Goal: Information Seeking & Learning: Find contact information

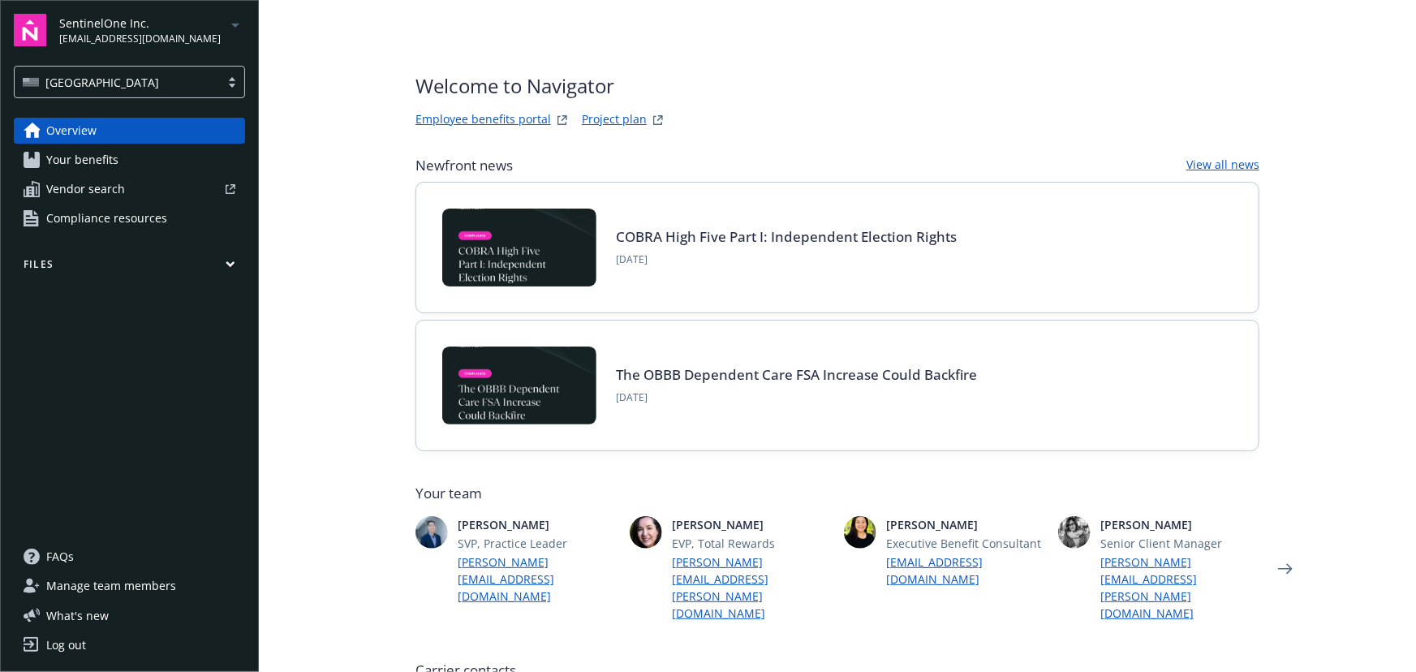
scroll to position [584, 0]
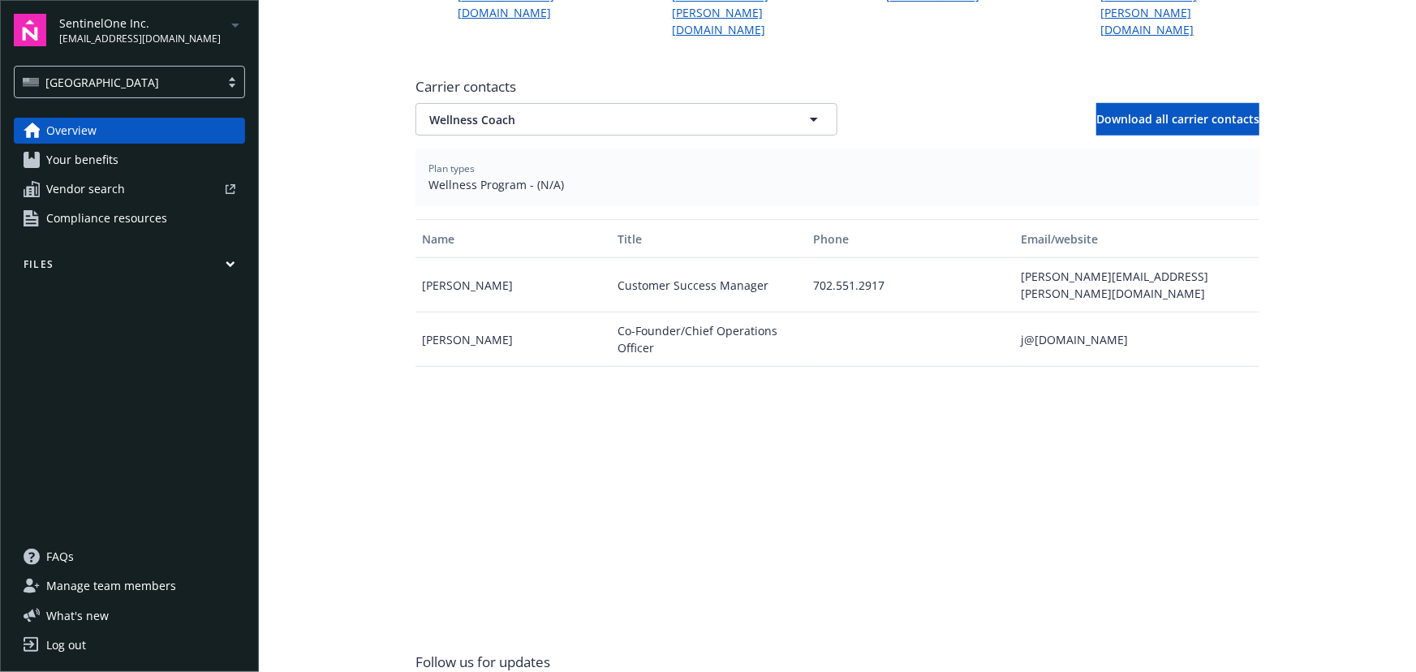
click at [178, 27] on span "SentinelOne Inc." at bounding box center [140, 23] width 162 height 17
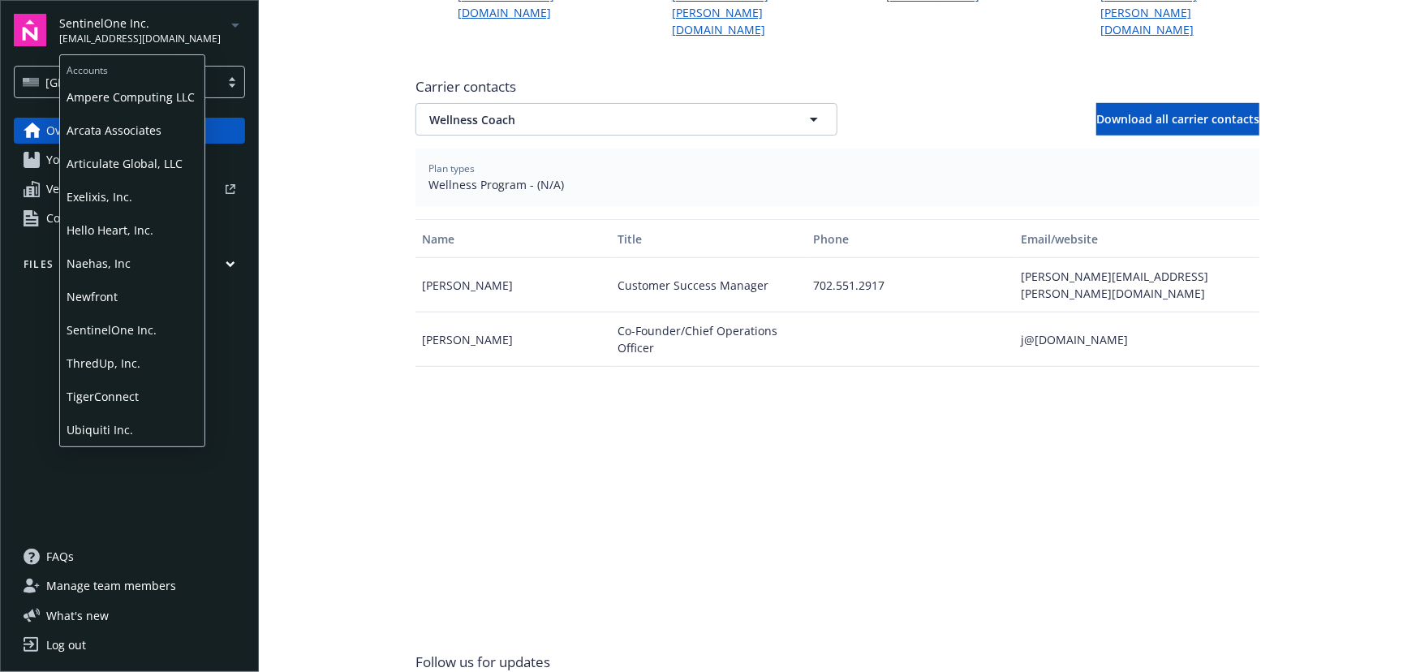
click at [119, 385] on span "TigerConnect" at bounding box center [132, 396] width 131 height 33
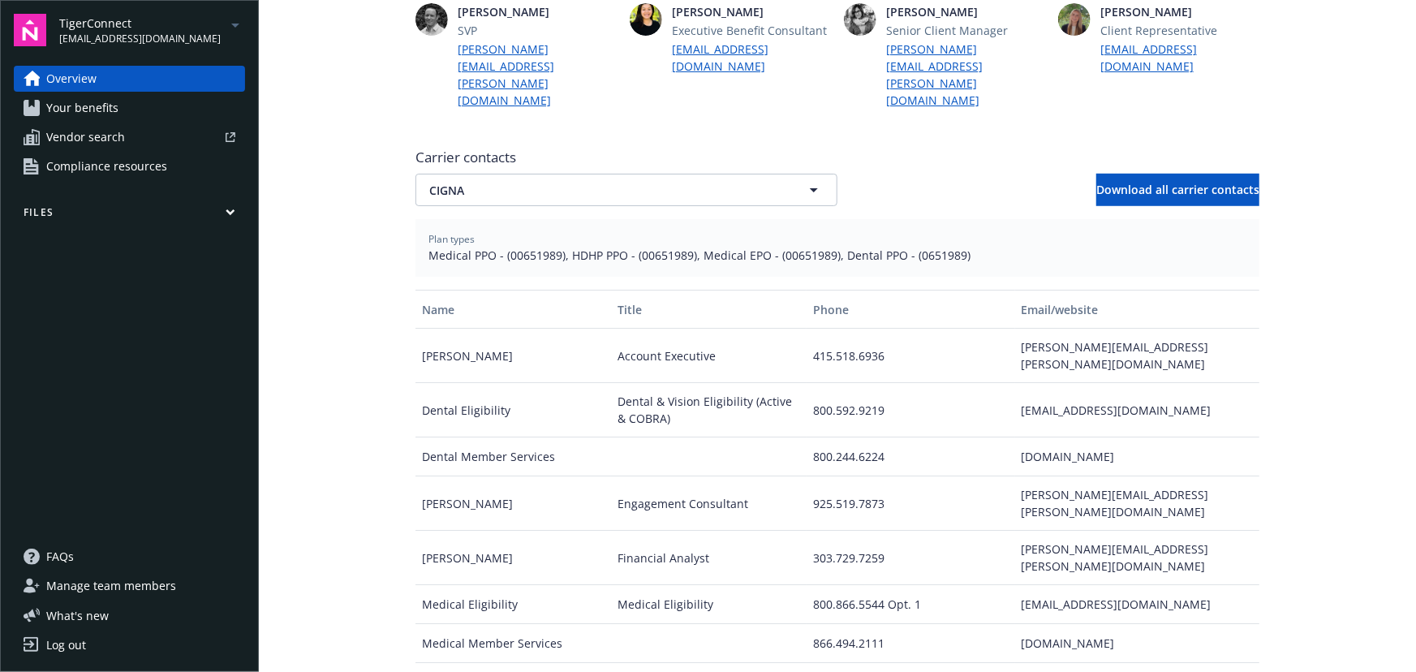
scroll to position [516, 0]
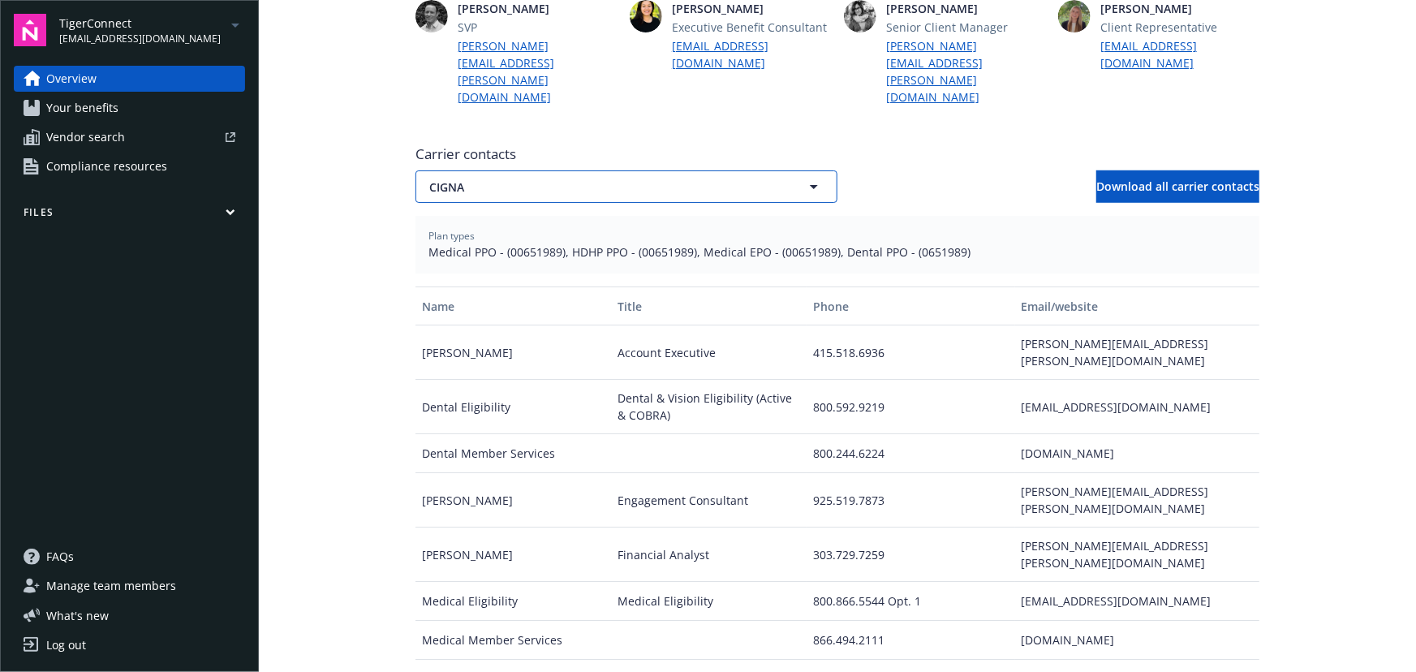
click at [739, 179] on span "CIGNA" at bounding box center [598, 187] width 338 height 17
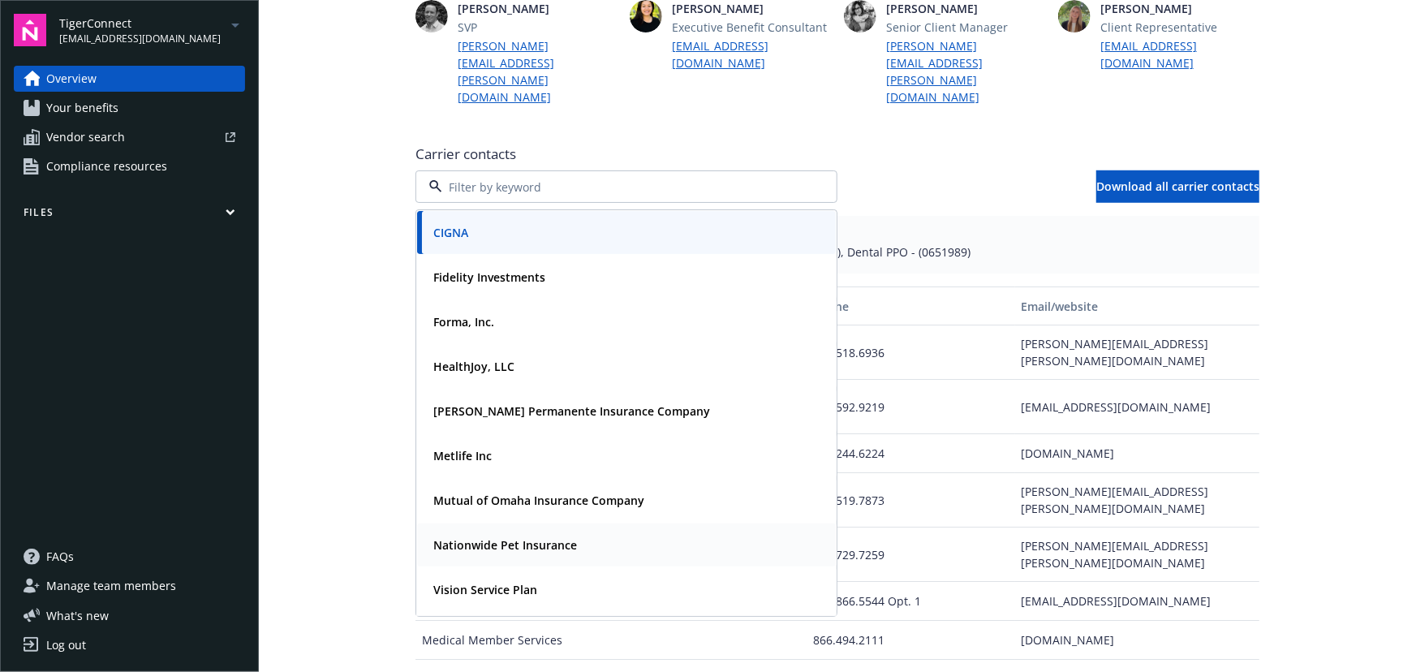
scroll to position [41, 0]
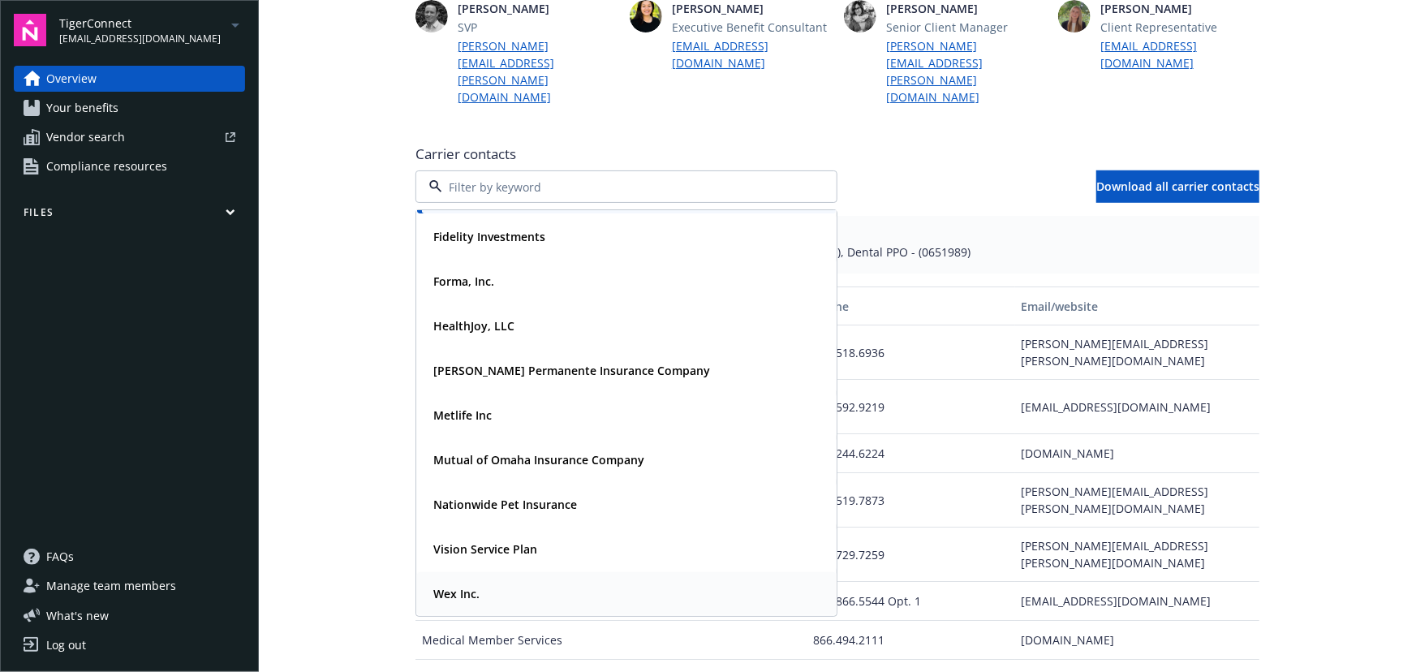
click at [506, 582] on div "Wex Inc." at bounding box center [626, 594] width 399 height 24
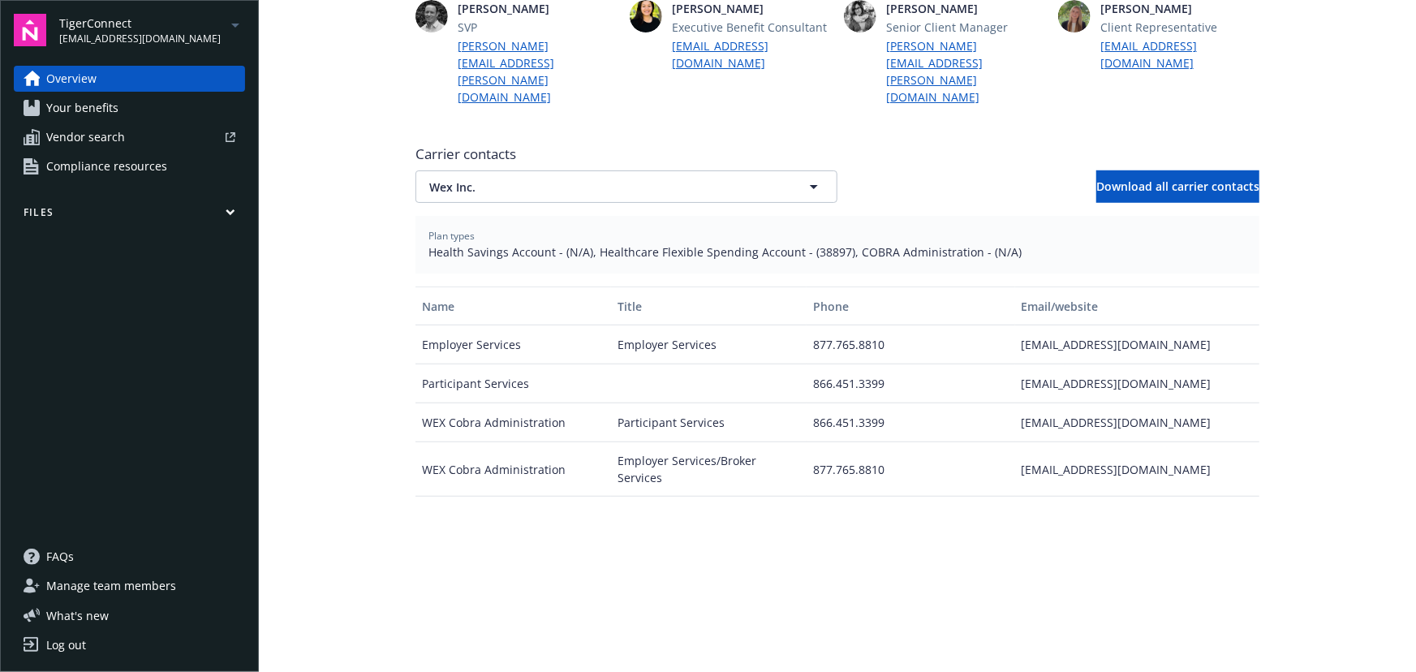
drag, startPoint x: 1000, startPoint y: 311, endPoint x: 1230, endPoint y: 309, distance: 229.7
click at [1230, 325] on div "Employer Services Employer Services 877.765.8810 [EMAIL_ADDRESS][DOMAIN_NAME]" at bounding box center [838, 344] width 844 height 39
click at [803, 244] on span "Health Savings Account - (N/A), Healthcare Flexible Spending Account - (38897),…" at bounding box center [838, 252] width 818 height 17
click at [802, 244] on span "Health Savings Account - (N/A), Healthcare Flexible Spending Account - (38897),…" at bounding box center [838, 252] width 818 height 17
drag, startPoint x: 802, startPoint y: 217, endPoint x: 832, endPoint y: 223, distance: 30.7
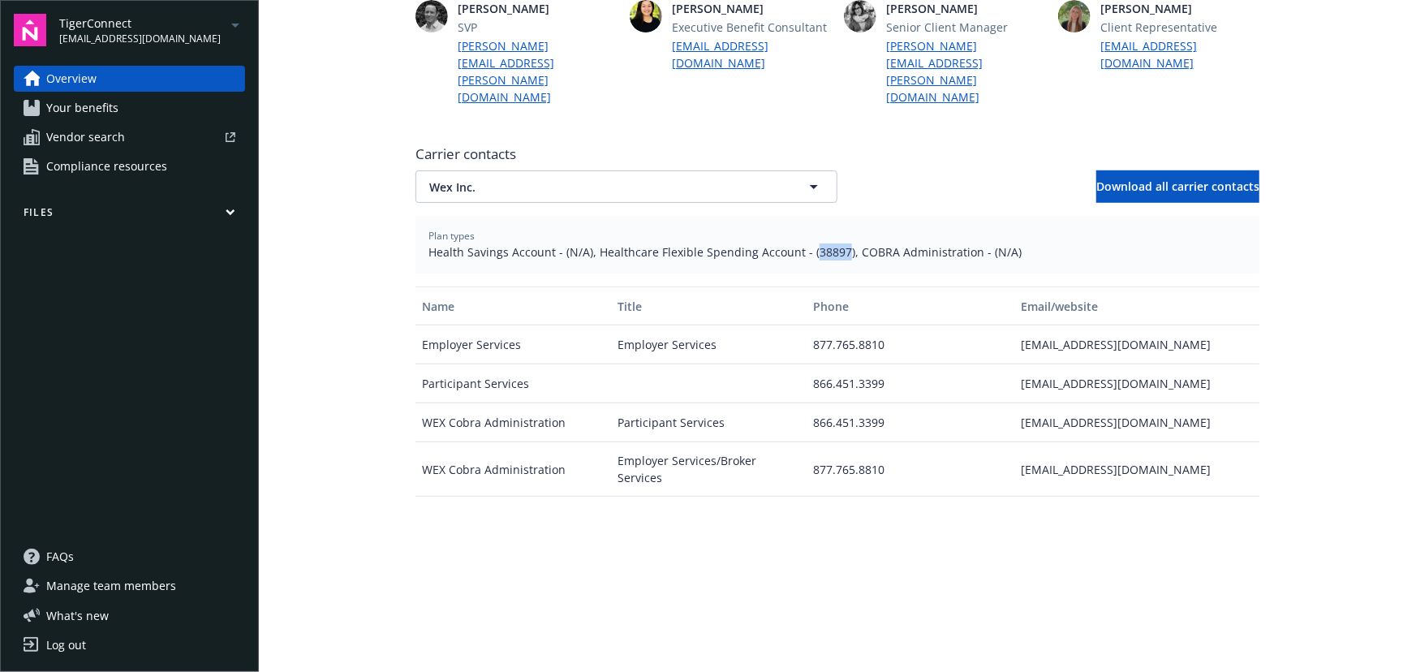
click at [832, 244] on span "Health Savings Account - (N/A), Healthcare Flexible Spending Account - (38897),…" at bounding box center [838, 252] width 818 height 17
copy span "38897"
click at [607, 179] on span "Wex Inc." at bounding box center [598, 187] width 338 height 17
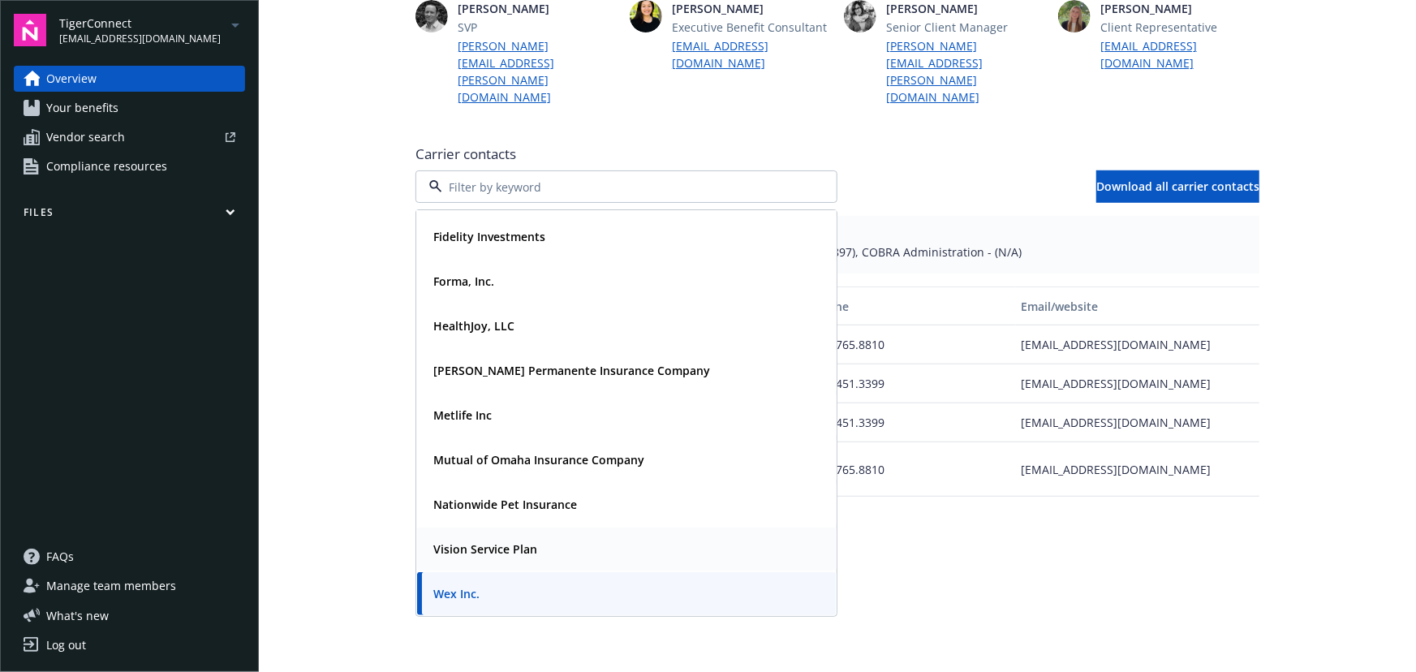
click at [498, 528] on div "Vision Service Plan" at bounding box center [626, 549] width 419 height 43
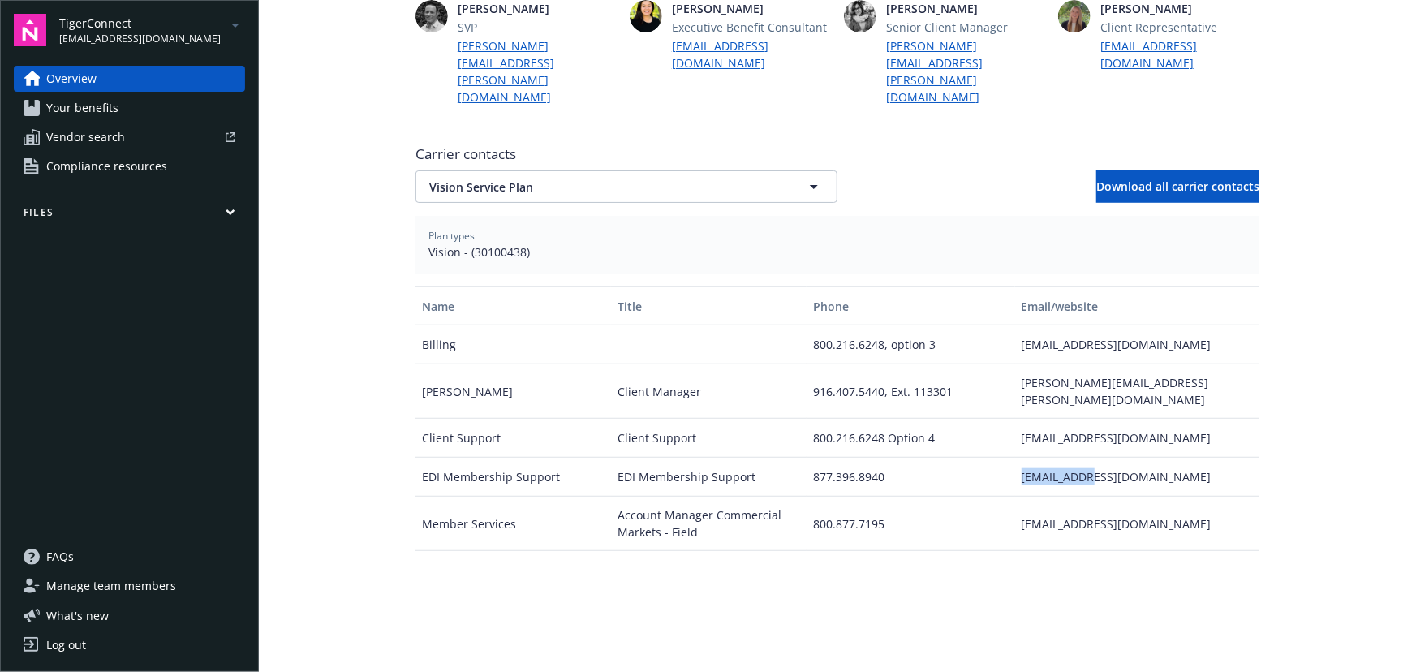
drag, startPoint x: 1015, startPoint y: 428, endPoint x: 1096, endPoint y: 426, distance: 81.2
click at [1096, 458] on div "[EMAIL_ADDRESS][DOMAIN_NAME]" at bounding box center [1137, 477] width 244 height 39
drag, startPoint x: 464, startPoint y: 218, endPoint x: 472, endPoint y: 218, distance: 8.2
click at [472, 244] on span "Vision - (30100438)" at bounding box center [838, 252] width 818 height 17
click at [464, 244] on span "Vision - (30100438)" at bounding box center [838, 252] width 818 height 17
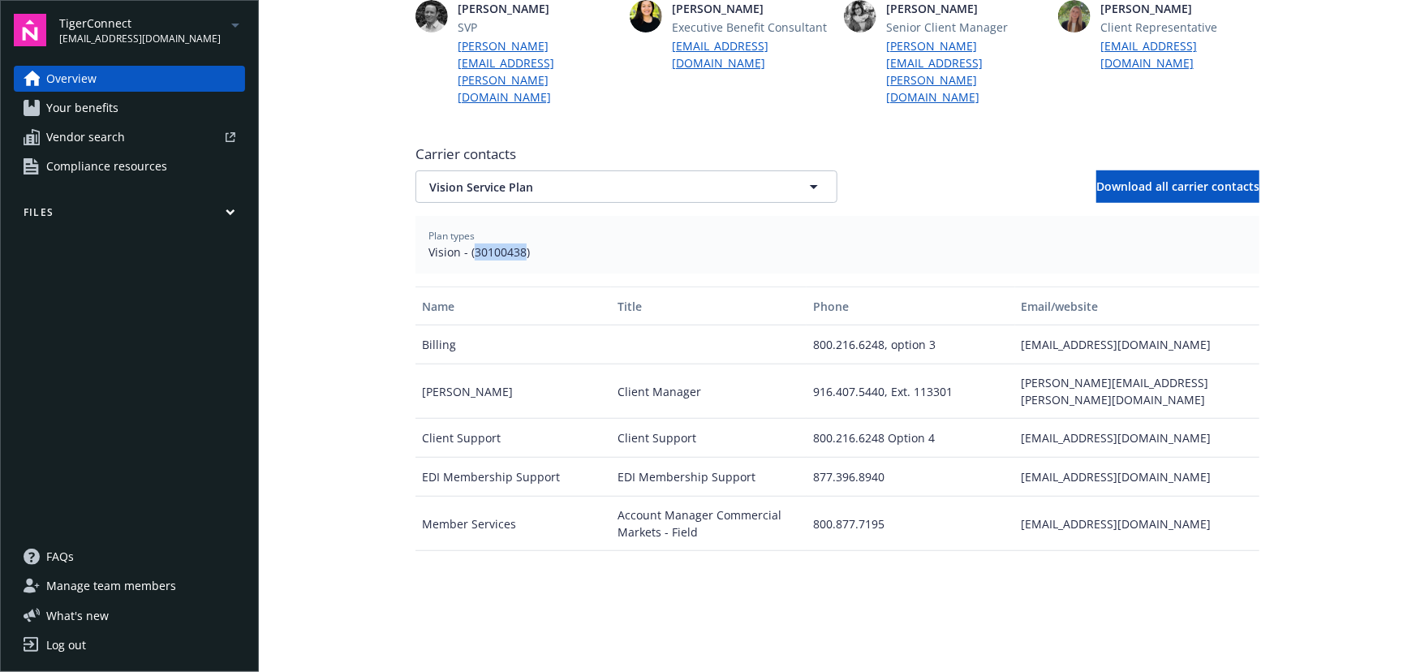
drag, startPoint x: 471, startPoint y: 219, endPoint x: 519, endPoint y: 227, distance: 48.6
click at [519, 227] on div "Plan types Vision - (30100438)" at bounding box center [838, 245] width 844 height 58
copy span "30100438"
click at [570, 179] on span "Vision Service Plan" at bounding box center [598, 187] width 338 height 17
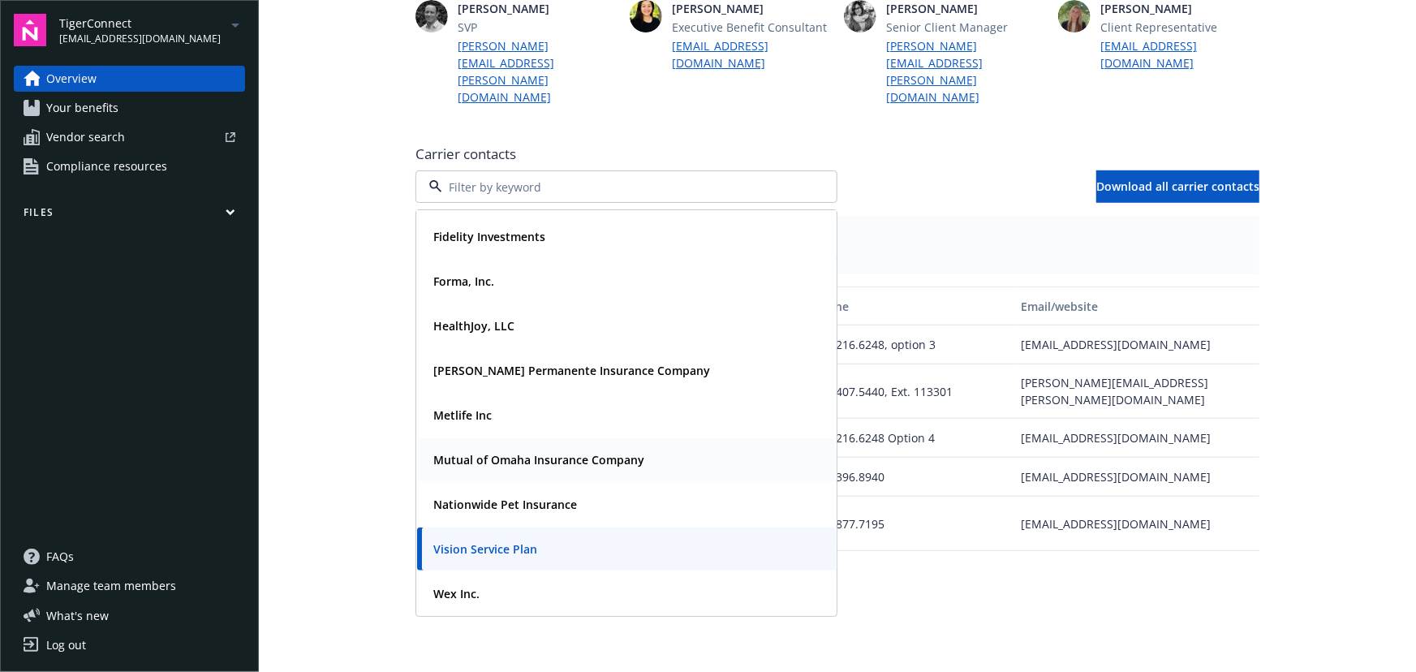
click at [503, 451] on span "Mutual of Omaha Insurance Company" at bounding box center [538, 459] width 211 height 17
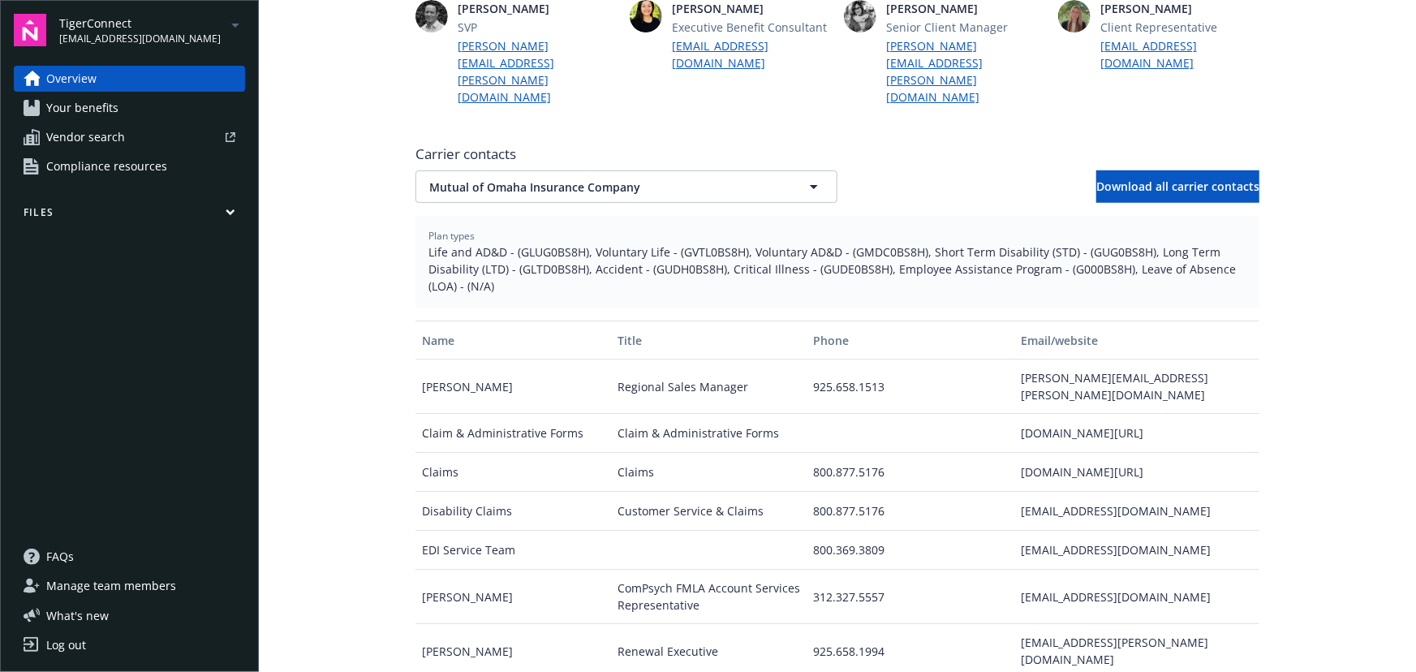
scroll to position [590, 0]
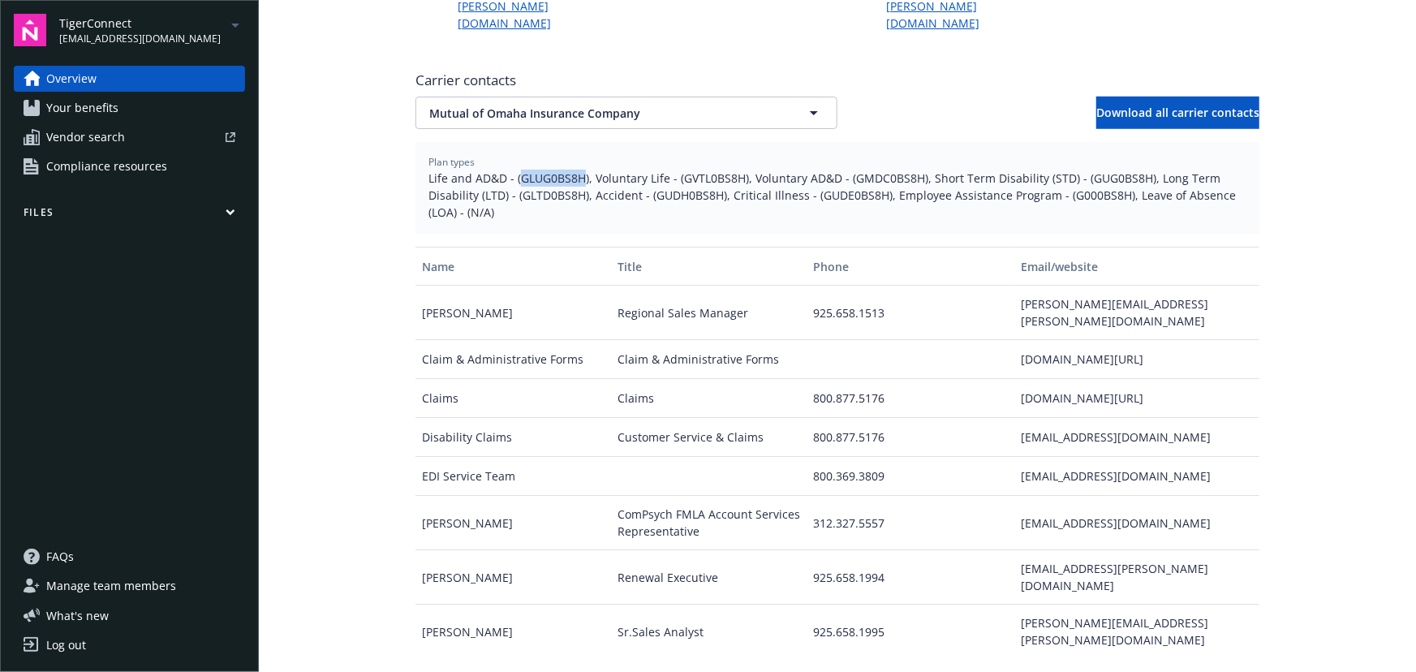
drag, startPoint x: 515, startPoint y: 146, endPoint x: 577, endPoint y: 146, distance: 62.5
click at [577, 170] on span "Life and AD&D - (GLUG0BS8H), Voluntary Life - (GVTL0BS8H), Voluntary AD&D - (GM…" at bounding box center [838, 195] width 818 height 51
copy span "GLUG0BS8H"
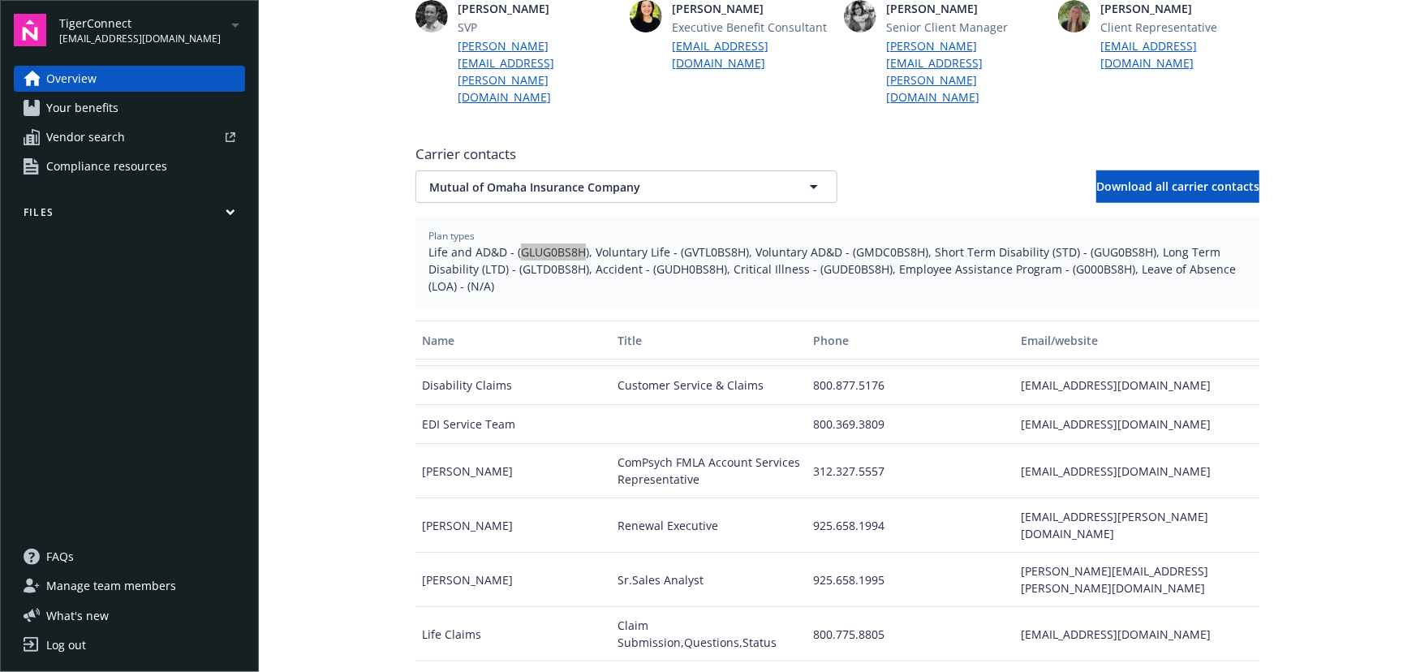
scroll to position [113, 0]
drag, startPoint x: 1006, startPoint y: 408, endPoint x: 1221, endPoint y: 408, distance: 214.3
click at [1221, 408] on div "[EMAIL_ADDRESS][DOMAIN_NAME]" at bounding box center [1137, 422] width 244 height 39
click at [574, 179] on span "Mutual of Omaha Insurance Company" at bounding box center [598, 187] width 338 height 17
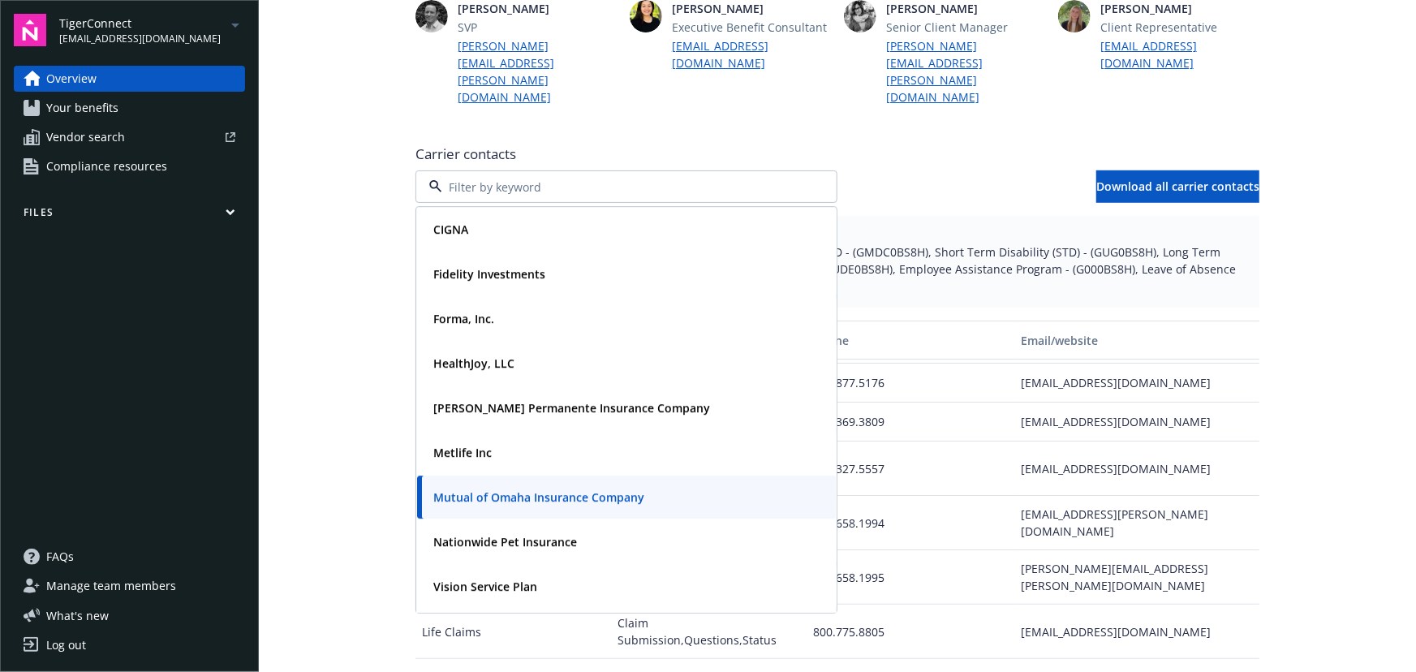
scroll to position [41, 0]
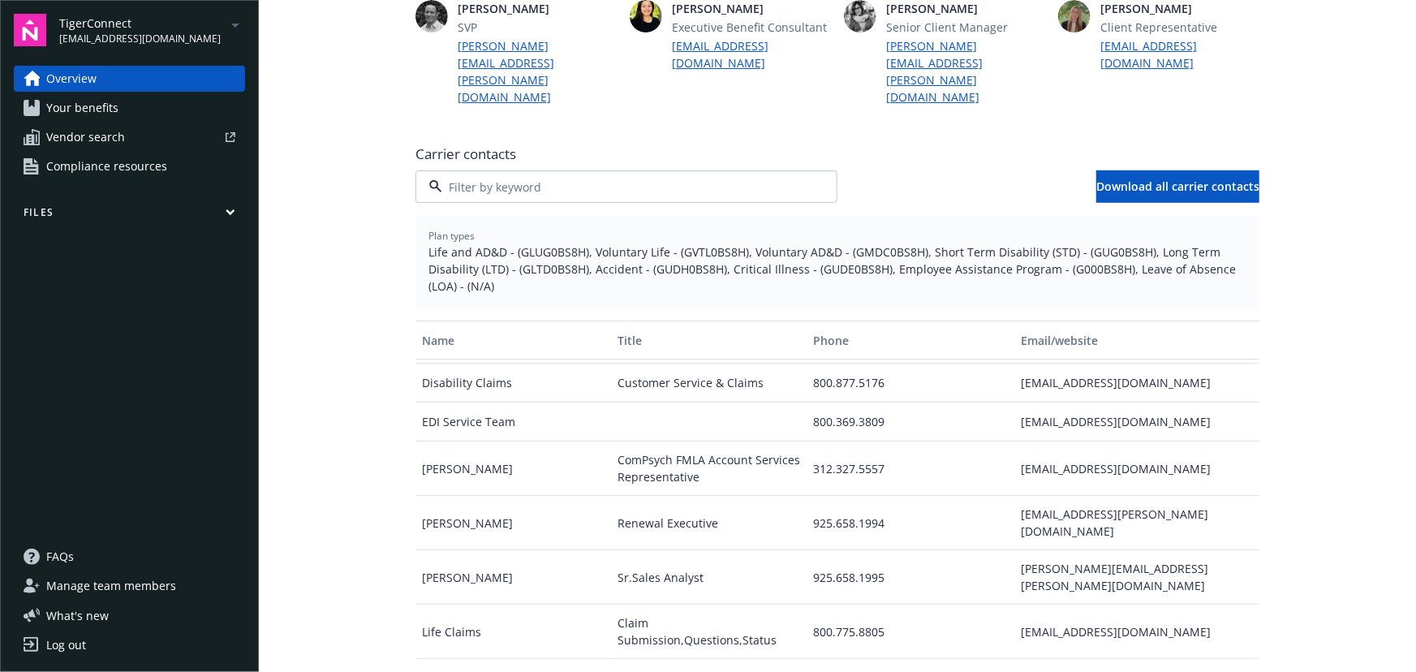
drag, startPoint x: 469, startPoint y: 380, endPoint x: 465, endPoint y: 373, distance: 8.4
click at [469, 407] on strong "Metlife Inc" at bounding box center [462, 414] width 58 height 15
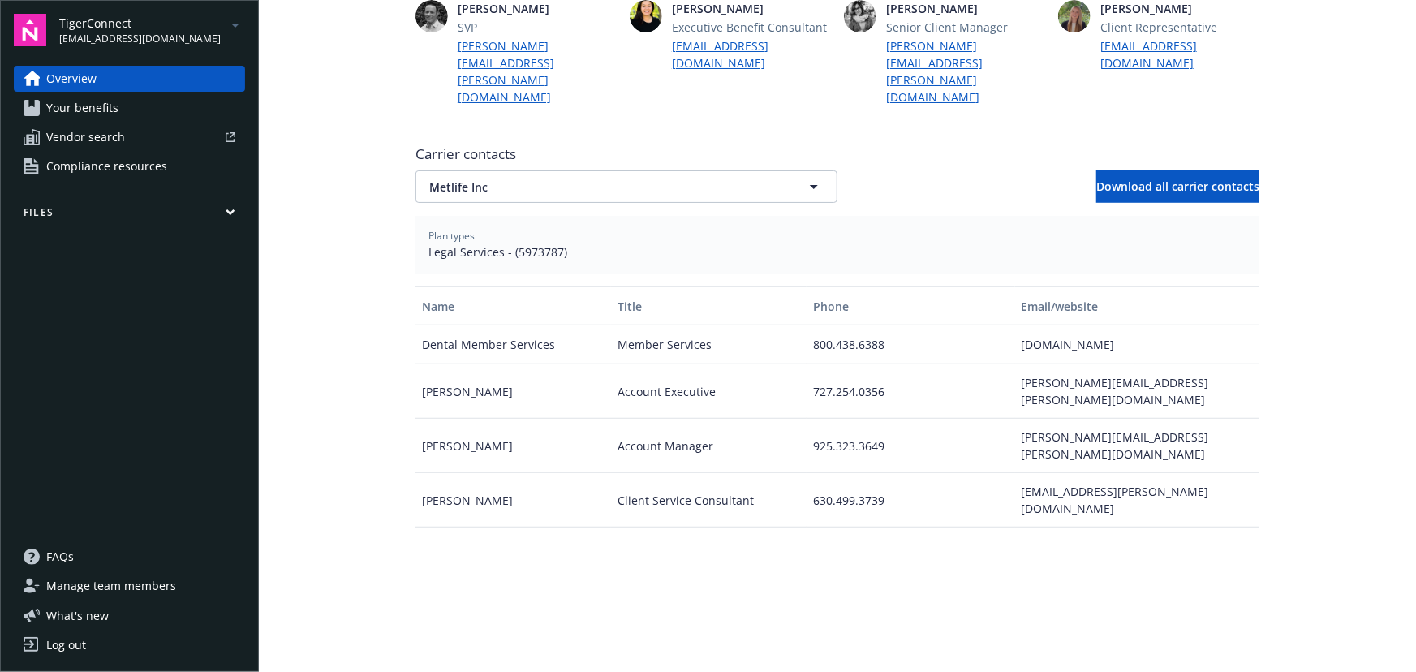
scroll to position [0, 0]
drag, startPoint x: 510, startPoint y: 213, endPoint x: 554, endPoint y: 218, distance: 45.0
click at [554, 244] on span "Legal Services - (5973787)" at bounding box center [838, 252] width 818 height 17
copy span "5973787"
drag, startPoint x: 1002, startPoint y: 422, endPoint x: 1183, endPoint y: 422, distance: 181.0
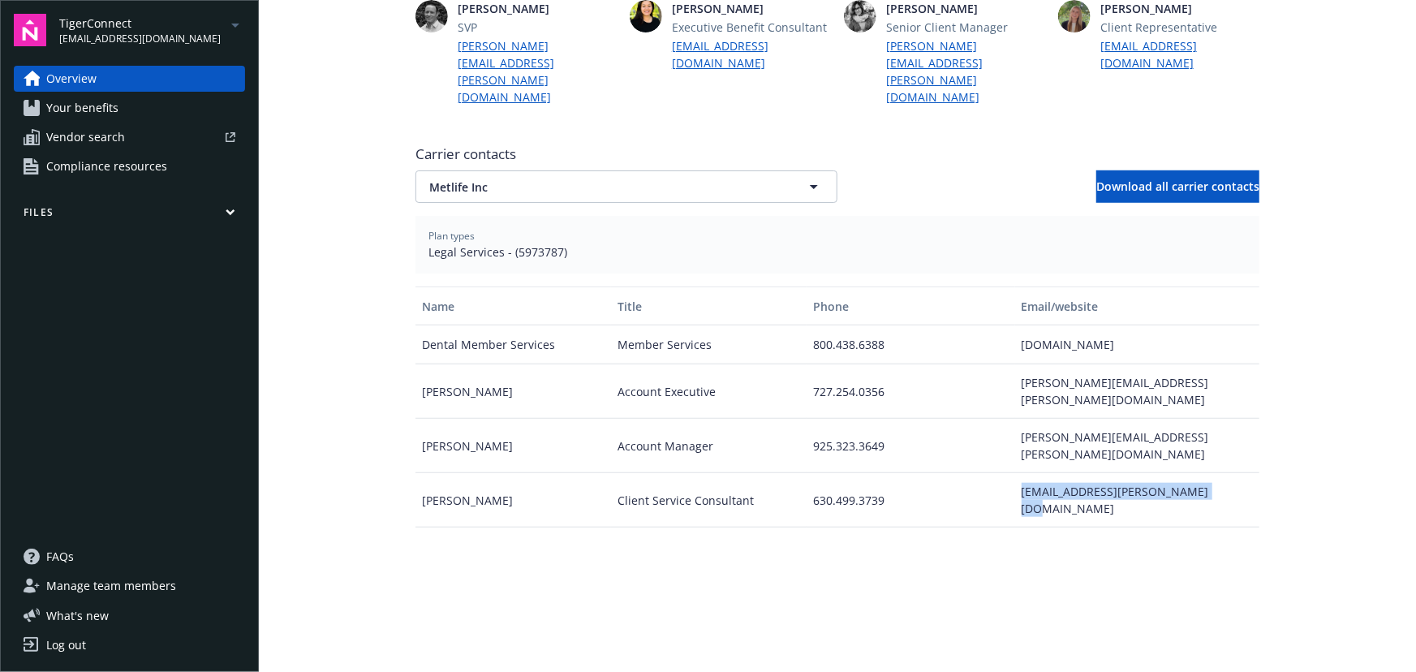
click at [1183, 473] on div "[PERSON_NAME] Client Service Consultant 630.499.3739 [EMAIL_ADDRESS][PERSON_NAM…" at bounding box center [838, 500] width 844 height 54
click at [1211, 473] on div "[EMAIL_ADDRESS][PERSON_NAME][DOMAIN_NAME]" at bounding box center [1137, 500] width 244 height 54
drag, startPoint x: 1130, startPoint y: 425, endPoint x: 1014, endPoint y: 425, distance: 116.1
click at [1015, 473] on div "[EMAIL_ADDRESS][PERSON_NAME][DOMAIN_NAME]" at bounding box center [1137, 500] width 244 height 54
click at [701, 179] on span "Metlife Inc" at bounding box center [598, 187] width 338 height 17
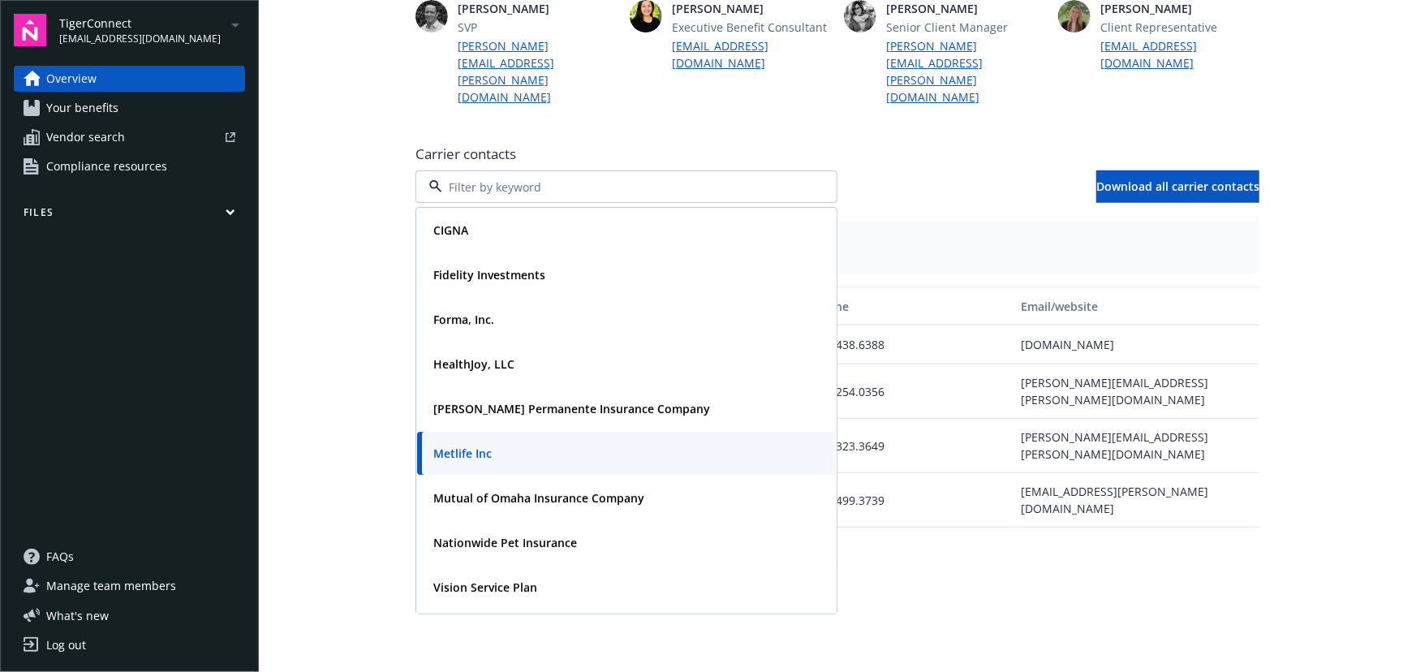
scroll to position [41, 0]
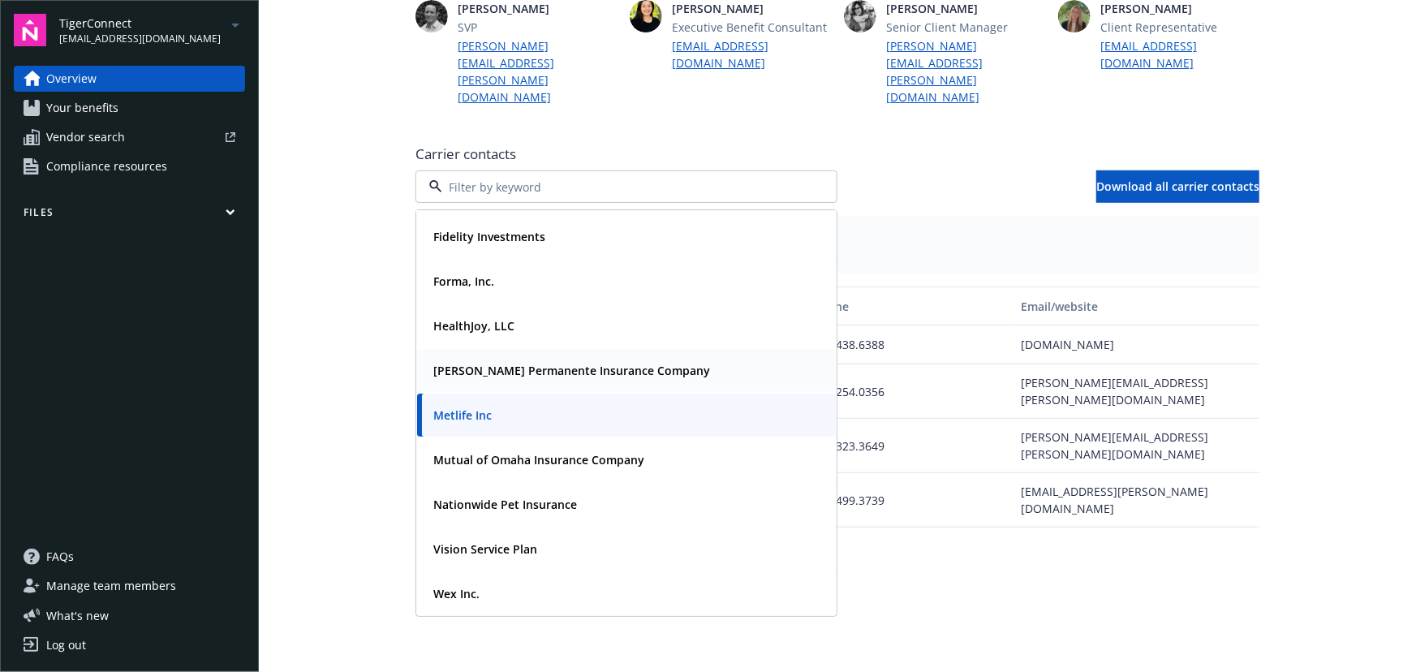
click at [524, 363] on strong "[PERSON_NAME] Permanente Insurance Company" at bounding box center [571, 370] width 277 height 15
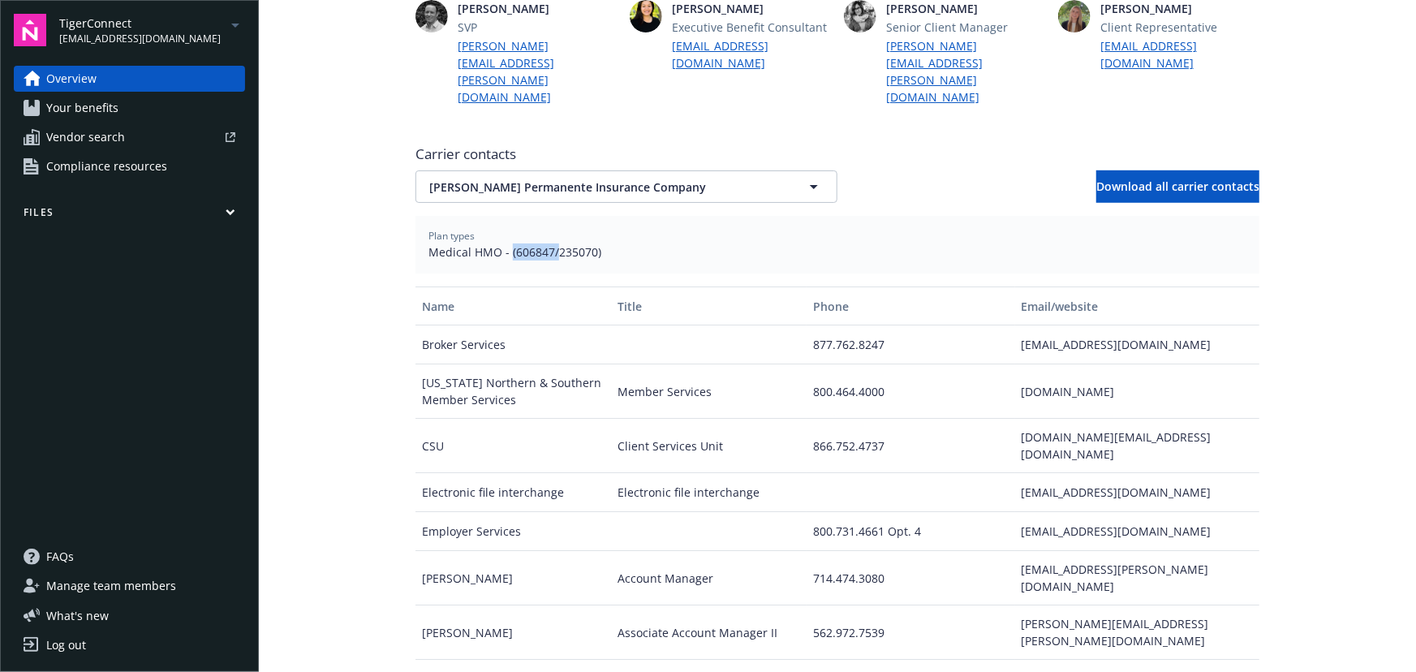
drag, startPoint x: 505, startPoint y: 218, endPoint x: 549, endPoint y: 219, distance: 43.9
click at [549, 244] on span "Medical HMO - (606847/235070)" at bounding box center [838, 252] width 818 height 17
click at [509, 244] on span "Medical HMO - (606847/235070)" at bounding box center [838, 252] width 818 height 17
drag, startPoint x: 507, startPoint y: 218, endPoint x: 566, endPoint y: 223, distance: 58.7
click at [566, 244] on span "Medical HMO - (606847/235070)" at bounding box center [838, 252] width 818 height 17
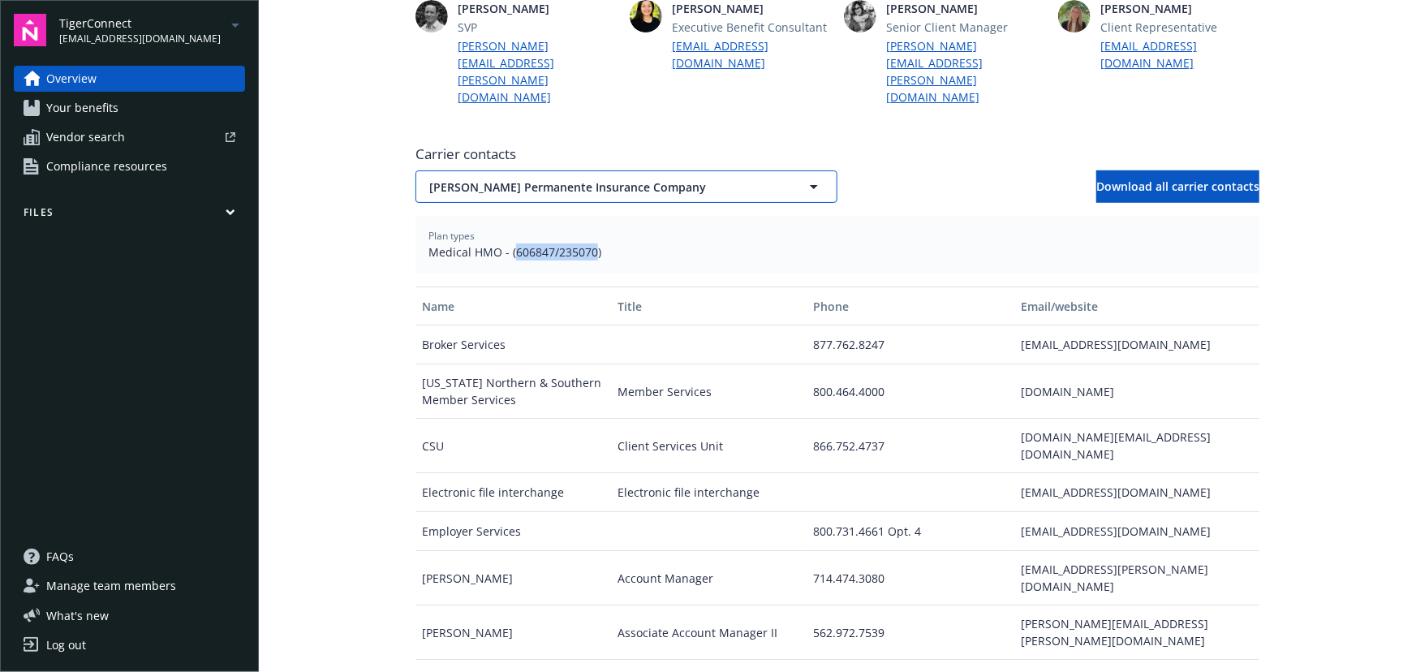
click at [552, 170] on button "[PERSON_NAME] Permanente Insurance Company" at bounding box center [627, 186] width 422 height 32
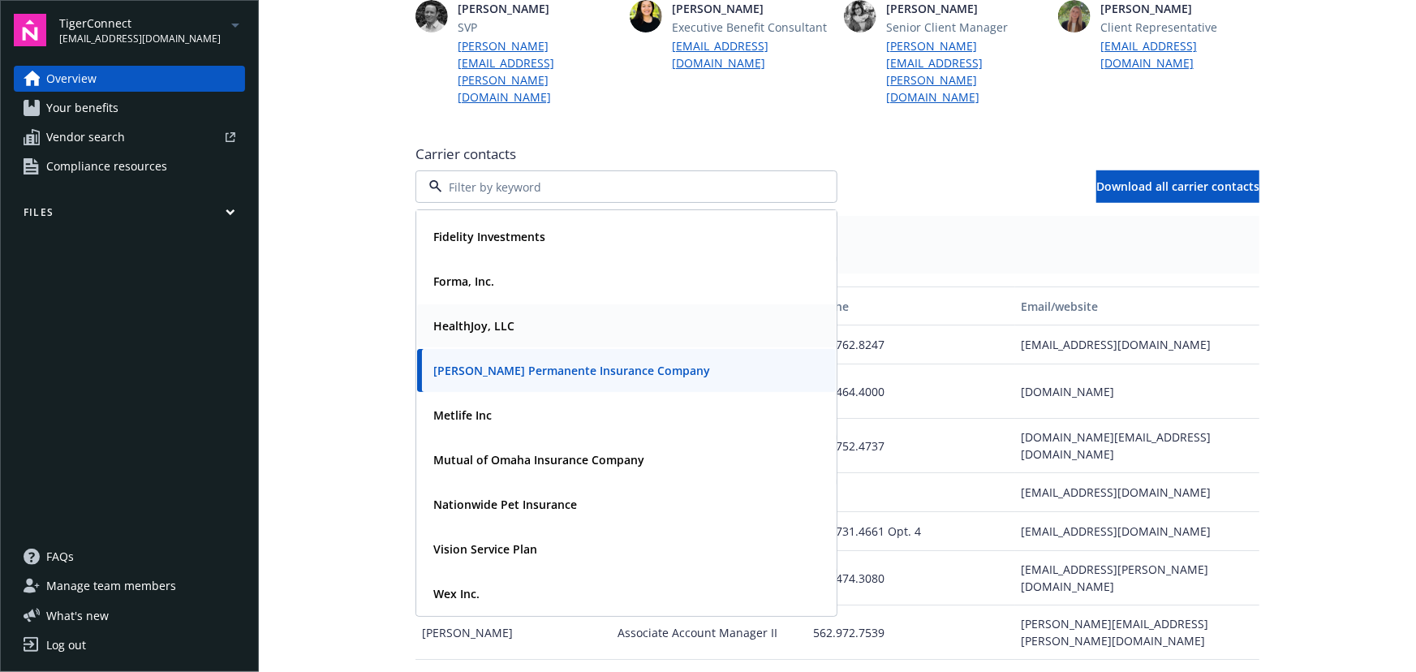
click at [498, 318] on strong "HealthJoy, LLC" at bounding box center [473, 325] width 81 height 15
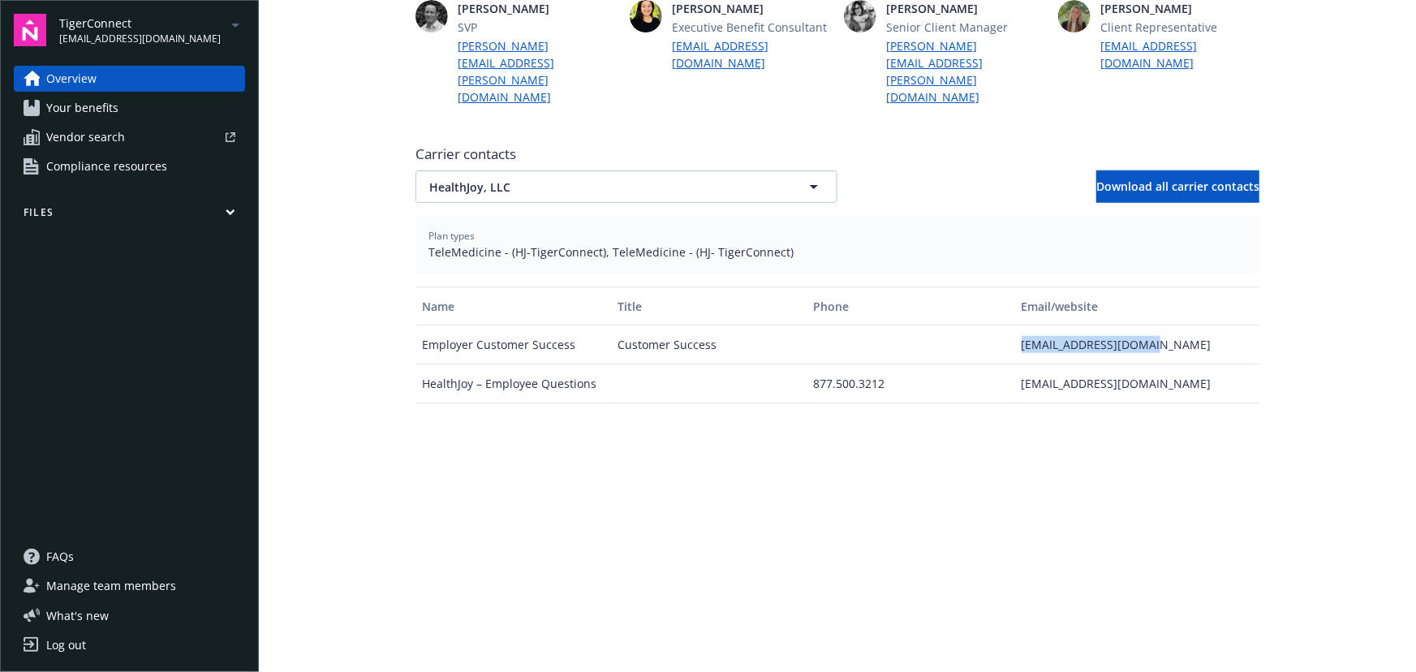
drag, startPoint x: 1006, startPoint y: 316, endPoint x: 1148, endPoint y: 315, distance: 142.0
click at [1148, 325] on div "Employer Customer Success Customer Success [EMAIL_ADDRESS][DOMAIN_NAME]" at bounding box center [838, 344] width 844 height 39
click at [603, 179] on span "HealthJoy, LLC" at bounding box center [598, 187] width 338 height 17
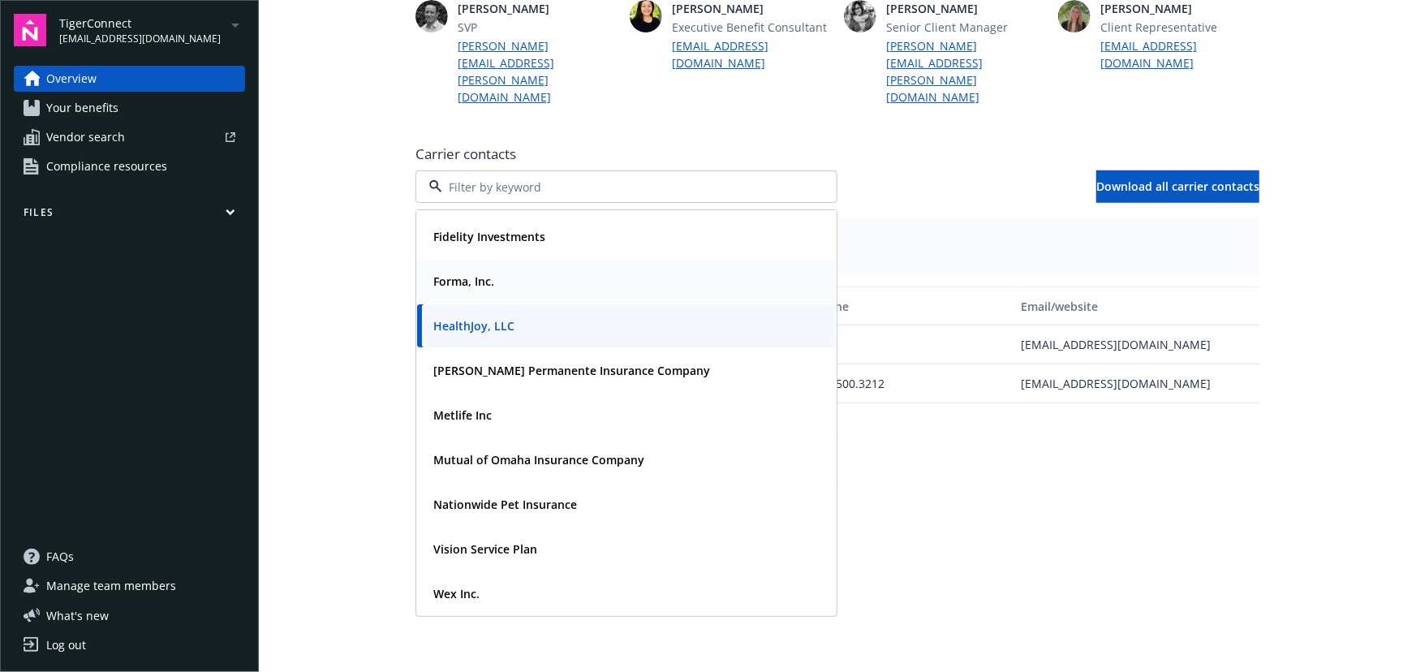
click at [506, 269] on div "Forma, Inc." at bounding box center [626, 281] width 399 height 24
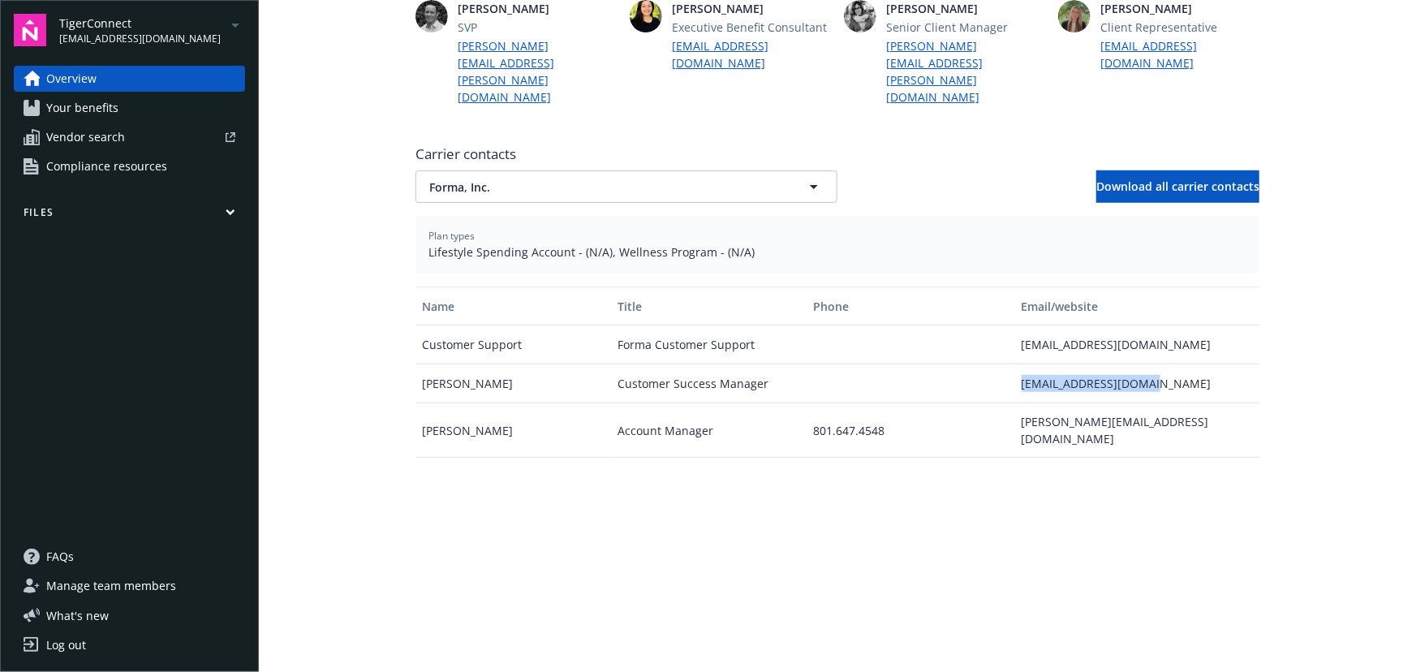
drag, startPoint x: 1007, startPoint y: 351, endPoint x: 1168, endPoint y: 351, distance: 160.7
click at [1169, 364] on div "[PERSON_NAME] Customer Success Manager [EMAIL_ADDRESS][DOMAIN_NAME]" at bounding box center [838, 383] width 844 height 39
click at [597, 179] on span "Forma, Inc." at bounding box center [598, 187] width 338 height 17
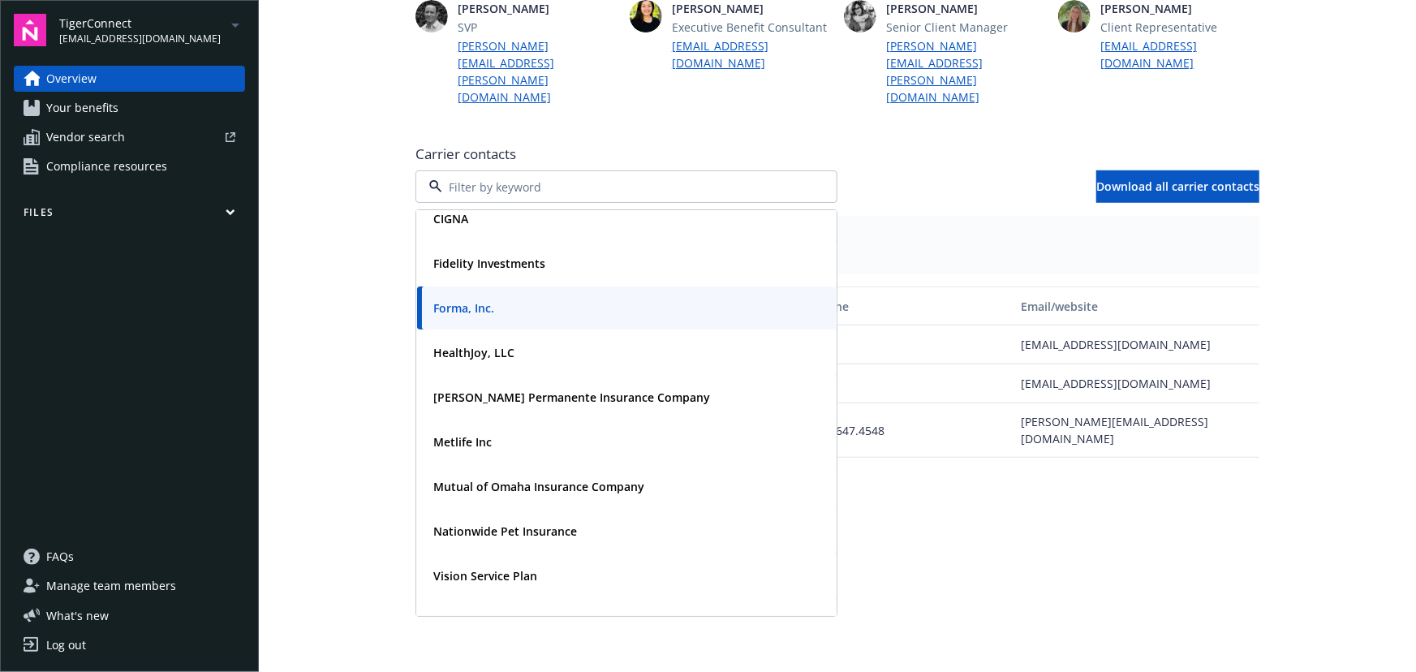
scroll to position [0, 0]
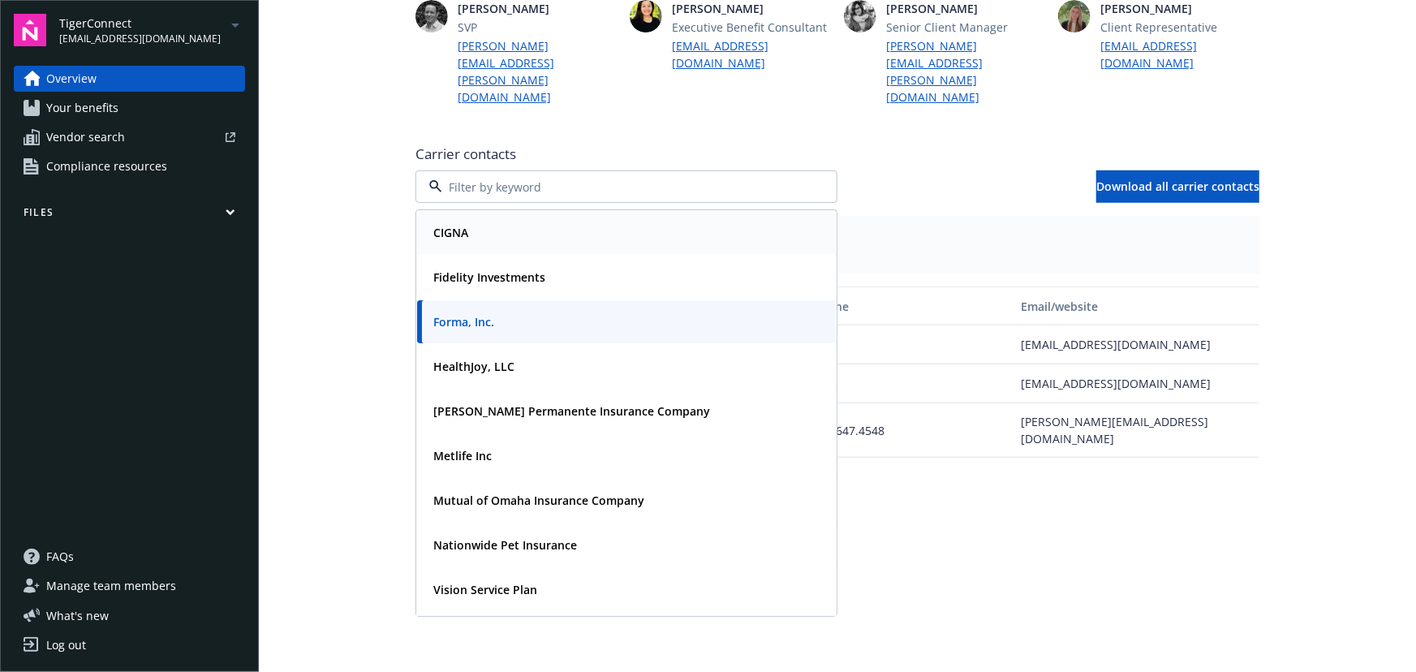
click at [481, 221] on div "CIGNA" at bounding box center [626, 233] width 399 height 24
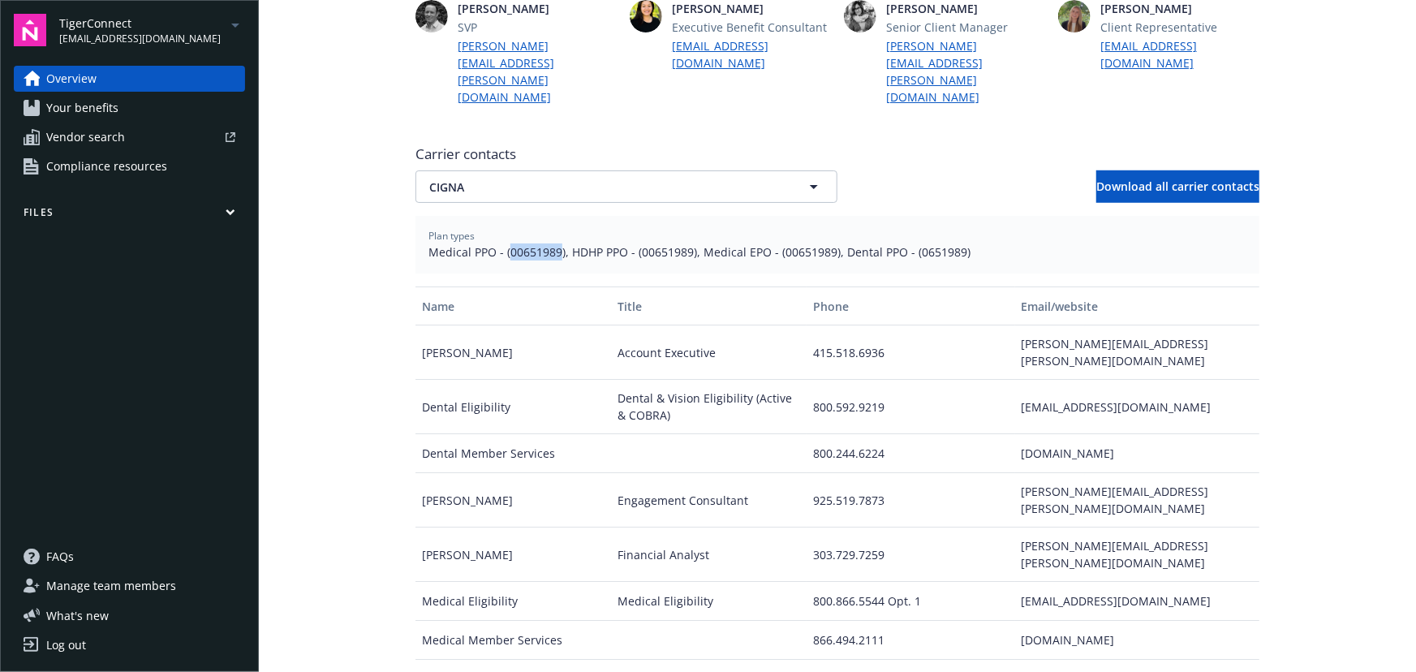
drag, startPoint x: 502, startPoint y: 218, endPoint x: 553, endPoint y: 219, distance: 50.3
click at [553, 244] on span "Medical PPO - (00651989), HDHP PPO - (00651989), Medical EPO - (00651989), Dent…" at bounding box center [838, 252] width 818 height 17
copy span "00651989"
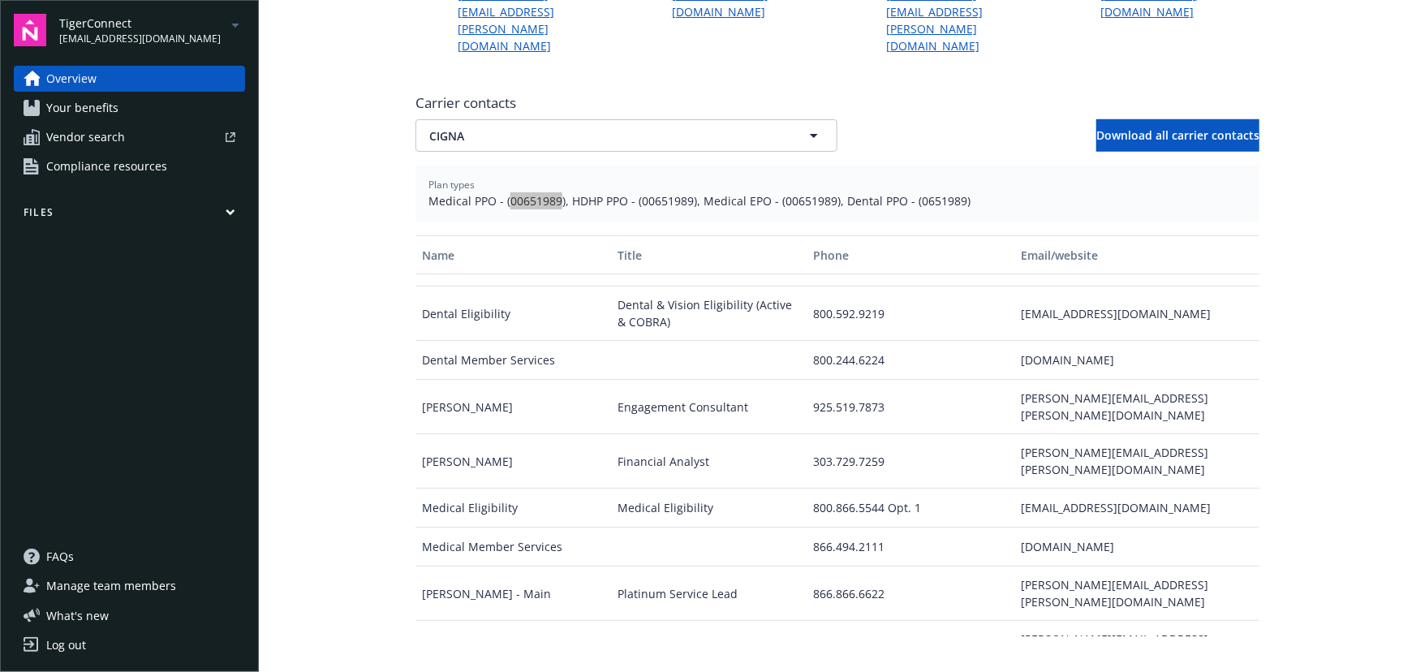
scroll to position [590, 0]
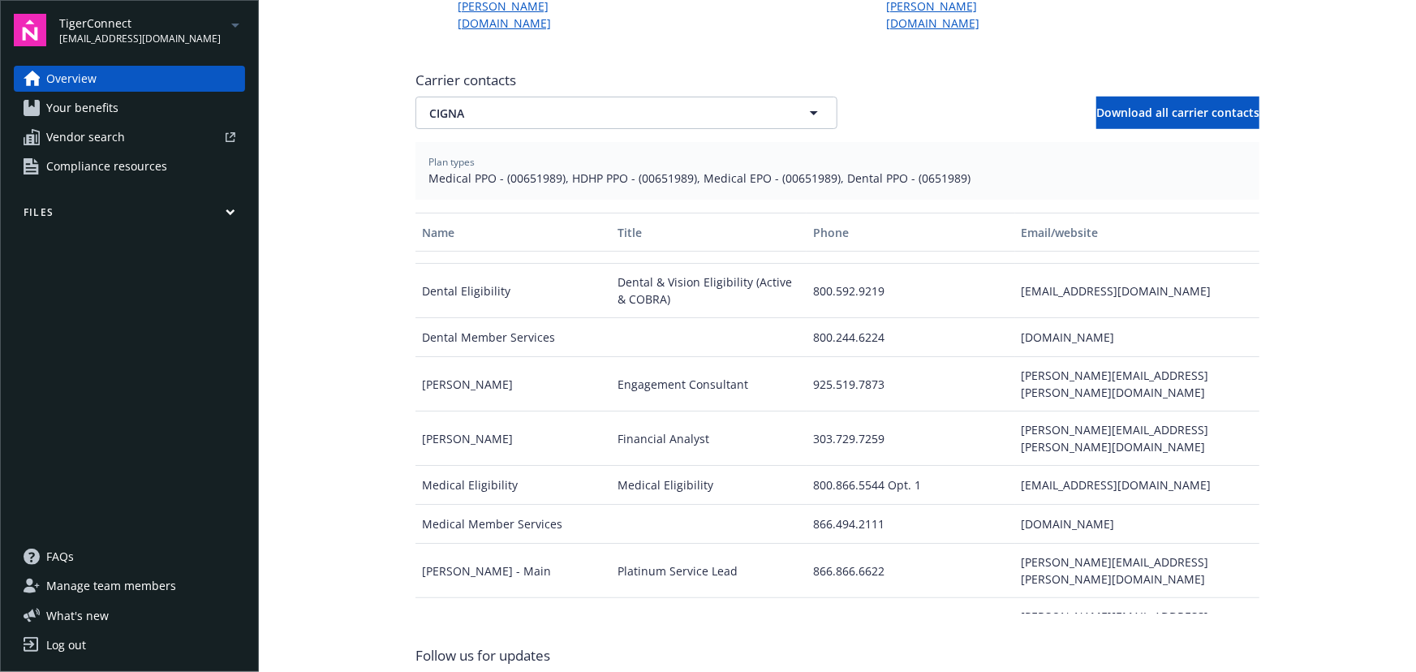
drag, startPoint x: 1008, startPoint y: 559, endPoint x: 1174, endPoint y: 562, distance: 165.6
click at [1214, 653] on div "[PERSON_NAME] Maintenance Eligibility Specialist [PERSON_NAME][EMAIL_ADDRESS][P…" at bounding box center [838, 680] width 844 height 54
click at [173, 48] on div "TigerConnect [EMAIL_ADDRESS][DOMAIN_NAME] Overview Your benefits Vendor search …" at bounding box center [129, 336] width 259 height 672
click at [164, 50] on div "TigerConnect [EMAIL_ADDRESS][DOMAIN_NAME] Overview Your benefits Vendor search …" at bounding box center [129, 336] width 259 height 672
drag, startPoint x: 166, startPoint y: 41, endPoint x: 189, endPoint y: 40, distance: 23.6
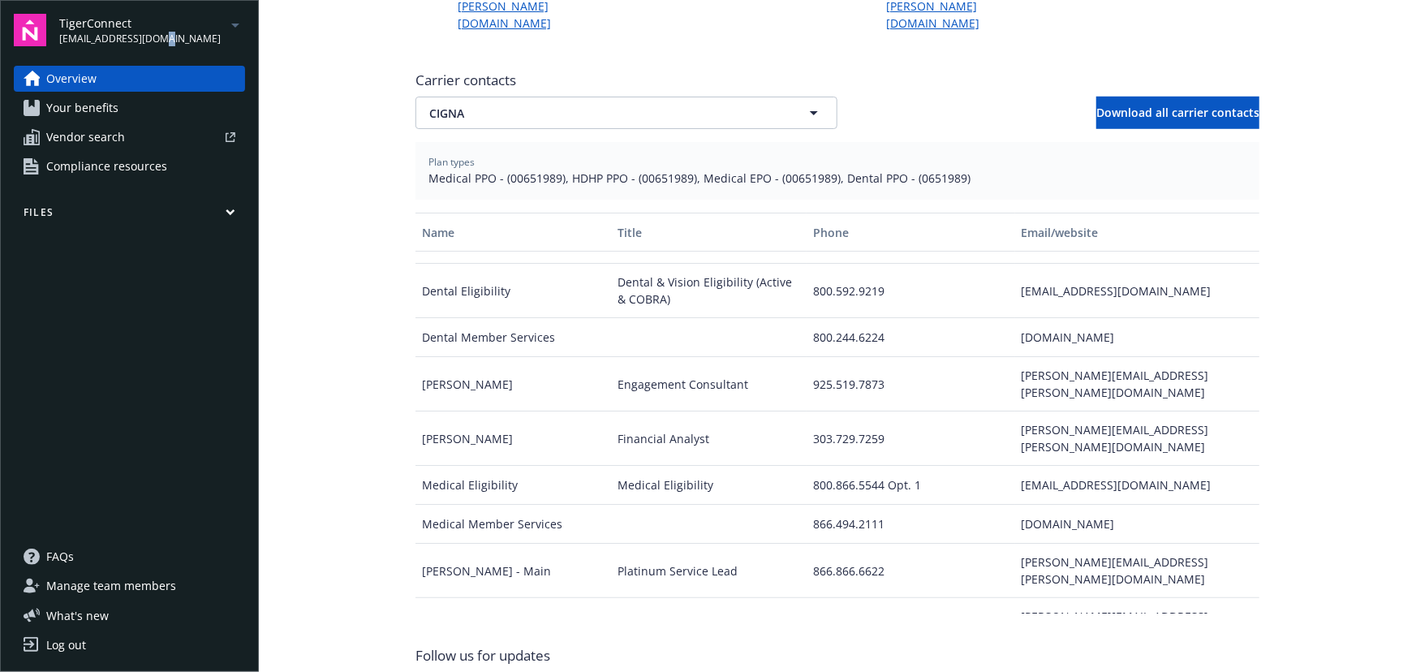
click at [166, 40] on span "[EMAIL_ADDRESS][DOMAIN_NAME]" at bounding box center [140, 39] width 162 height 15
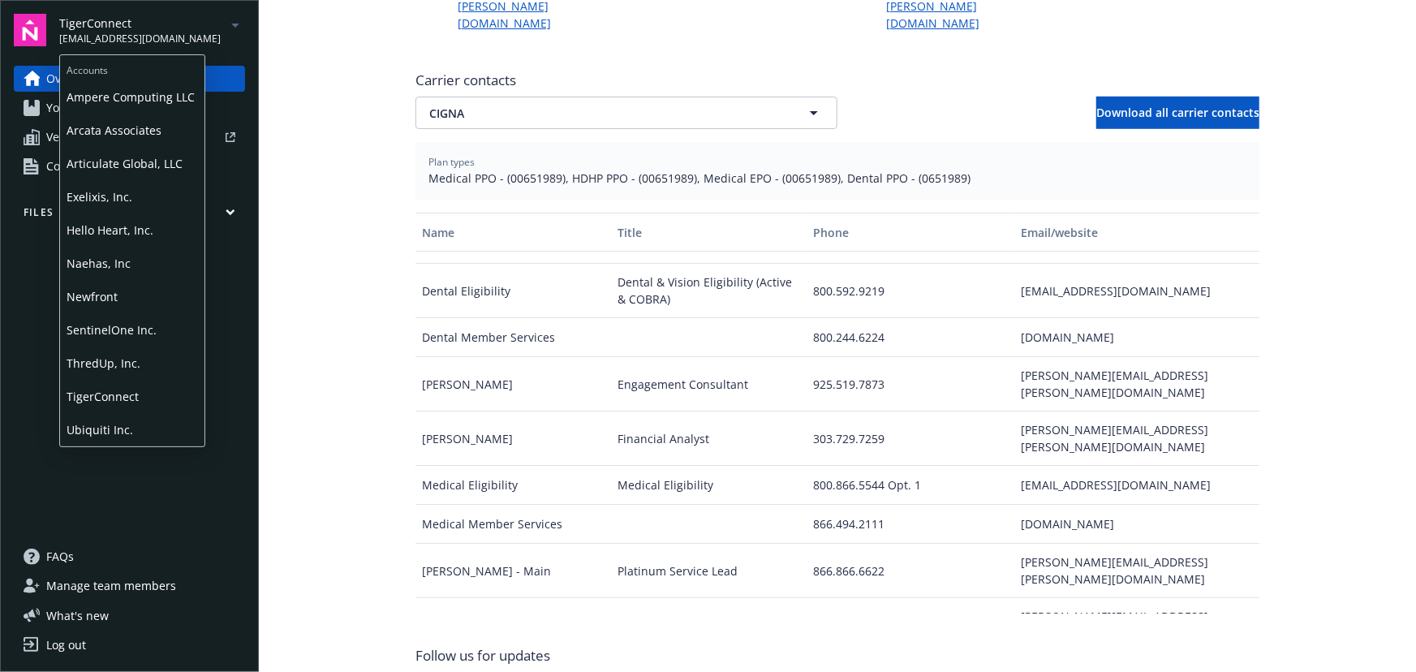
click at [138, 426] on span "Ubiquiti Inc." at bounding box center [132, 429] width 131 height 33
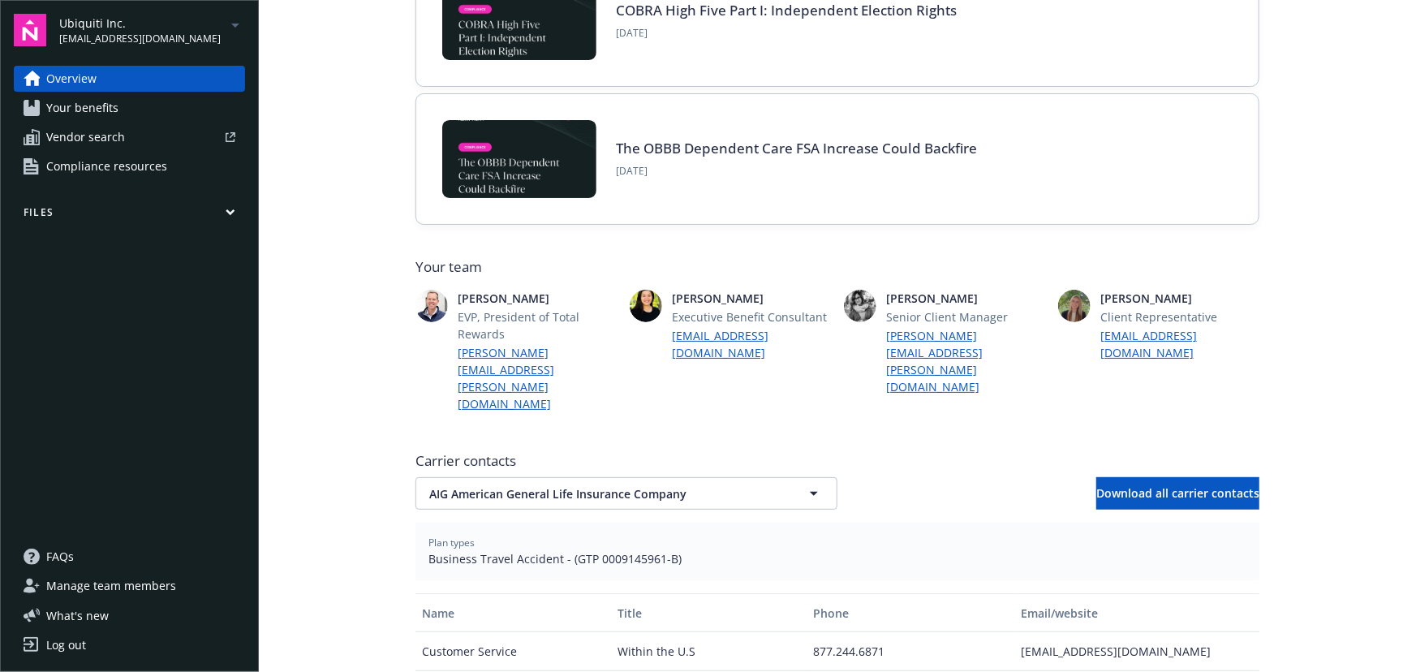
scroll to position [369, 0]
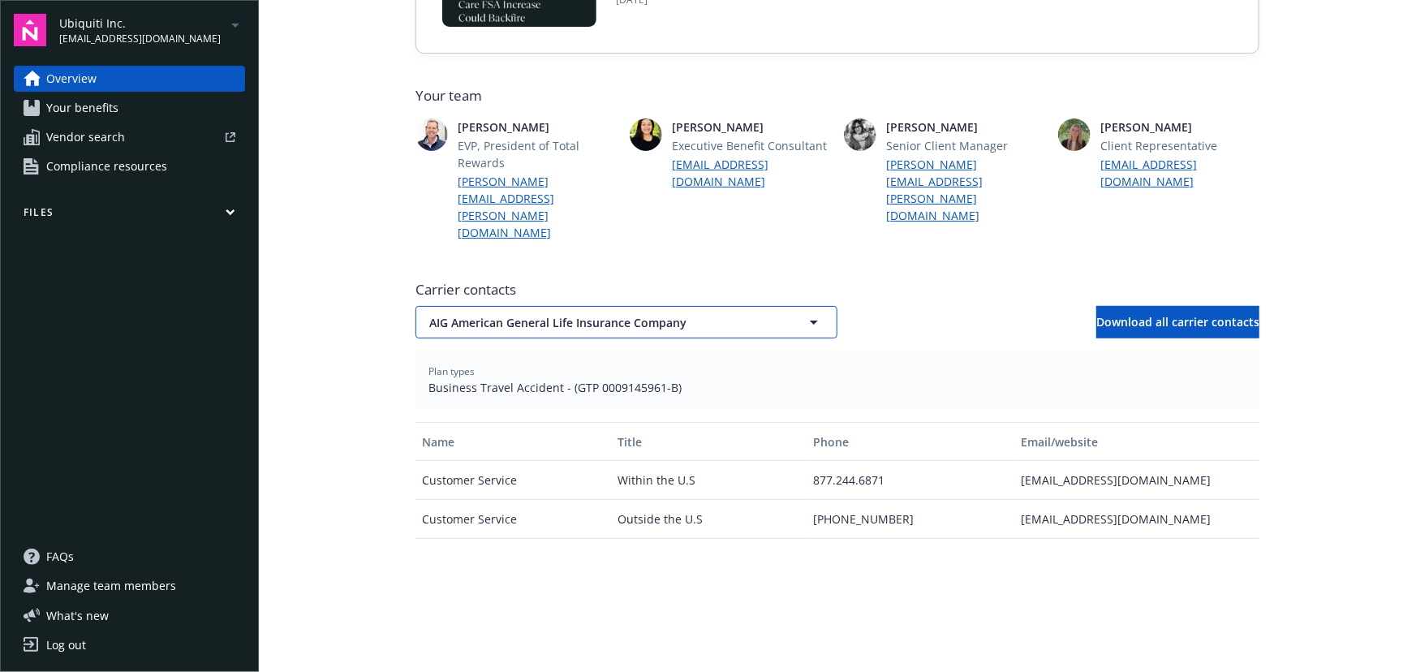
click at [712, 314] on span "AIG American General Life Insurance Company" at bounding box center [598, 322] width 338 height 17
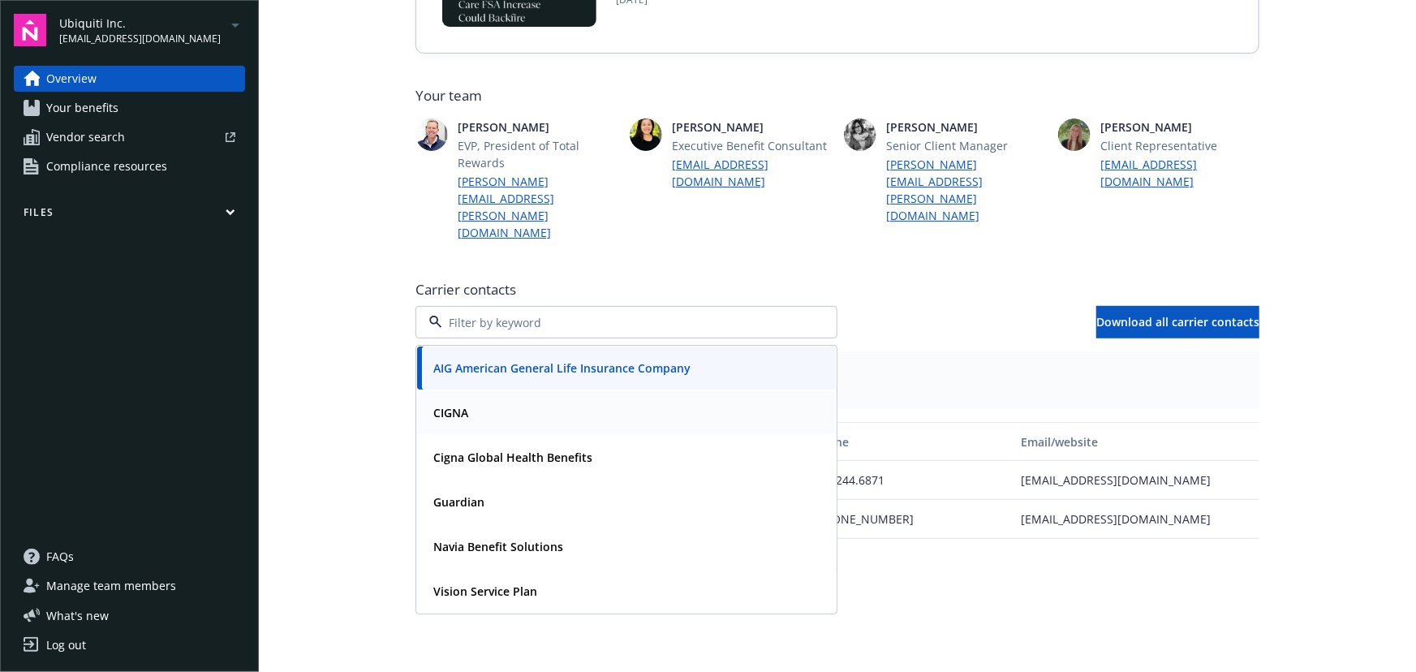
click at [534, 401] on div "CIGNA" at bounding box center [626, 413] width 399 height 24
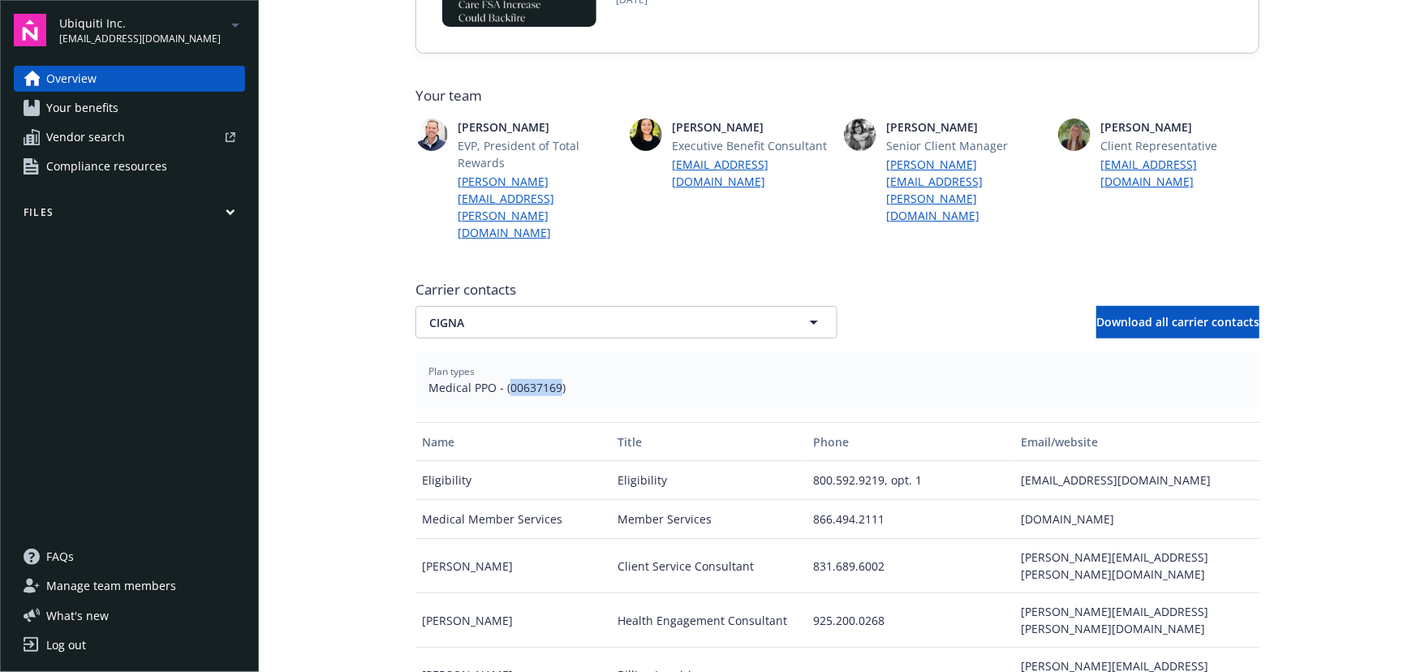
drag, startPoint x: 503, startPoint y: 335, endPoint x: 553, endPoint y: 338, distance: 49.6
click at [553, 379] on span "Medical PPO - (00637169)" at bounding box center [838, 387] width 818 height 17
copy span "00637169"
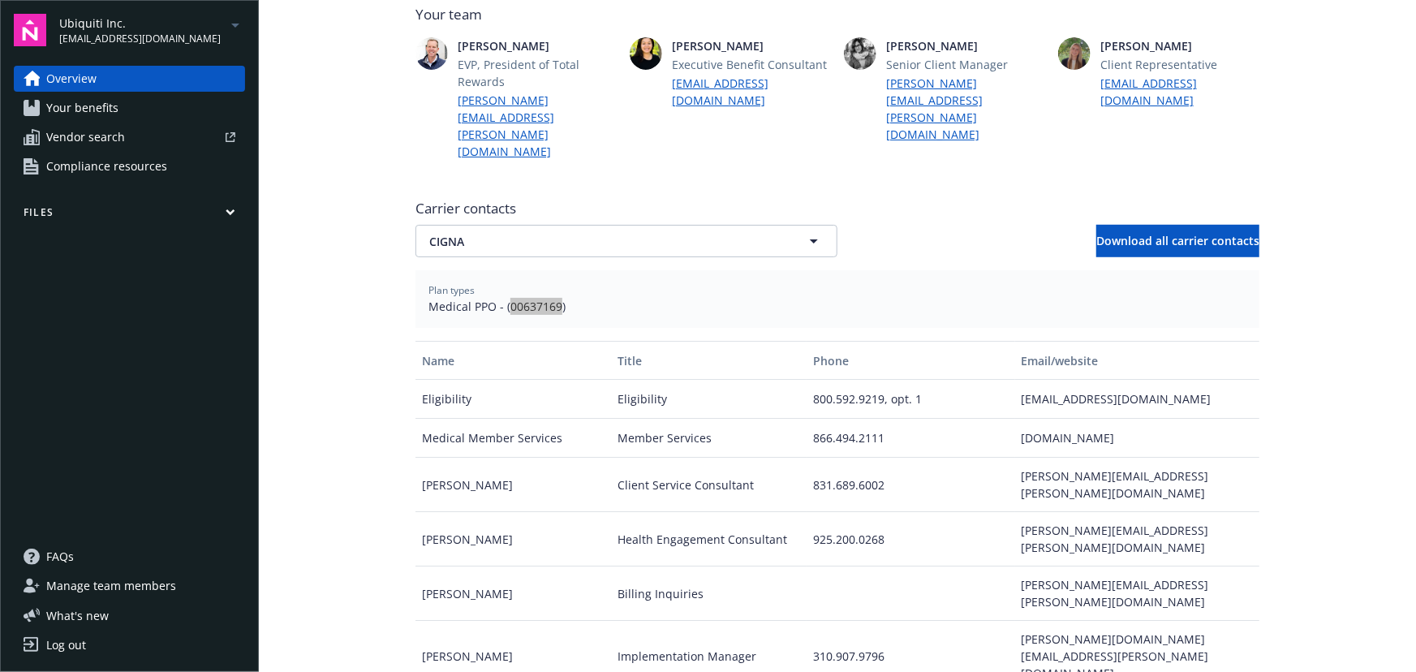
scroll to position [516, 0]
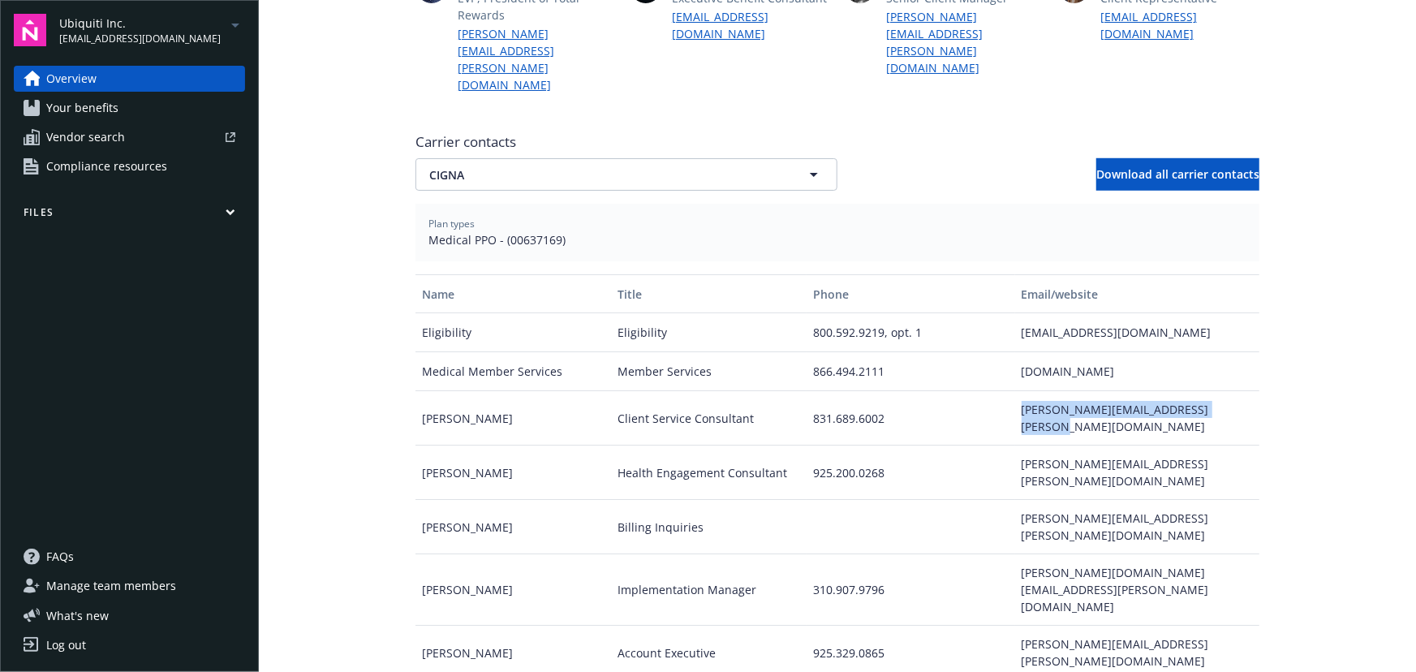
drag, startPoint x: 1009, startPoint y: 354, endPoint x: 1248, endPoint y: 348, distance: 239.5
click at [1248, 391] on div "[PERSON_NAME][EMAIL_ADDRESS][PERSON_NAME][DOMAIN_NAME]" at bounding box center [1137, 418] width 244 height 54
click at [606, 166] on span "CIGNA" at bounding box center [598, 174] width 338 height 17
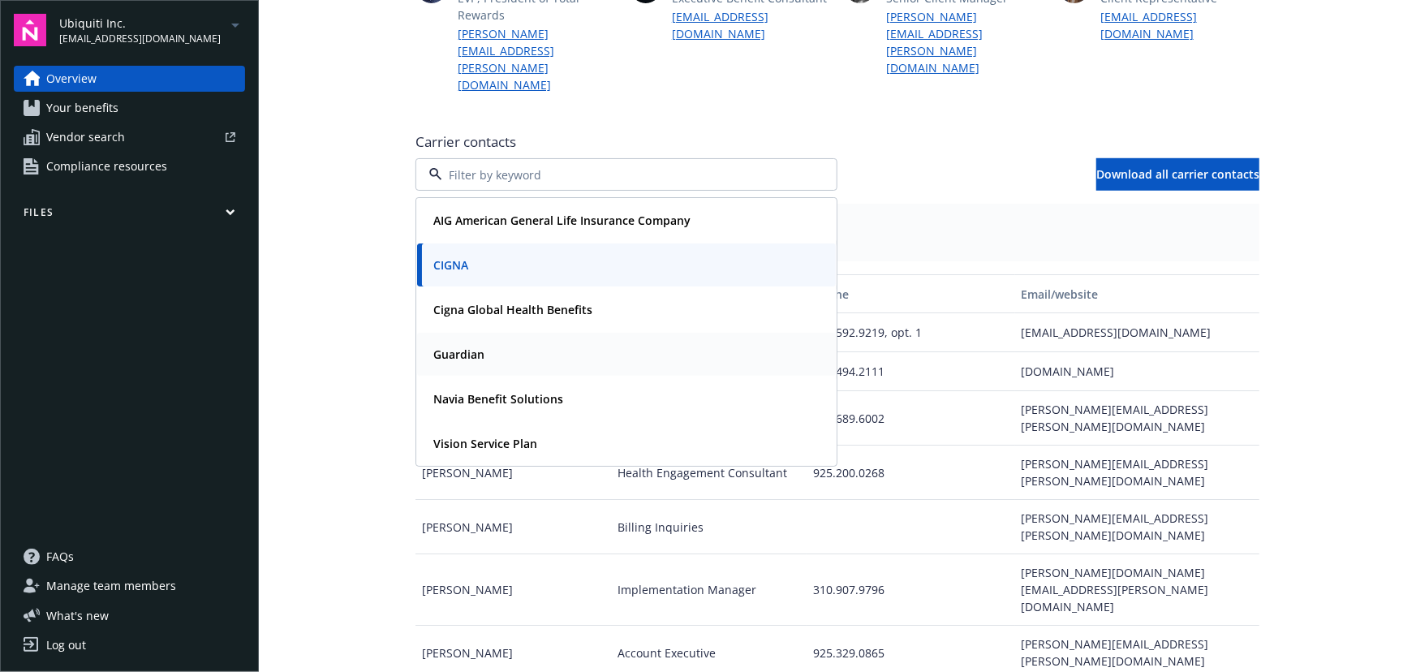
click at [562, 343] on div "Guardian" at bounding box center [626, 355] width 399 height 24
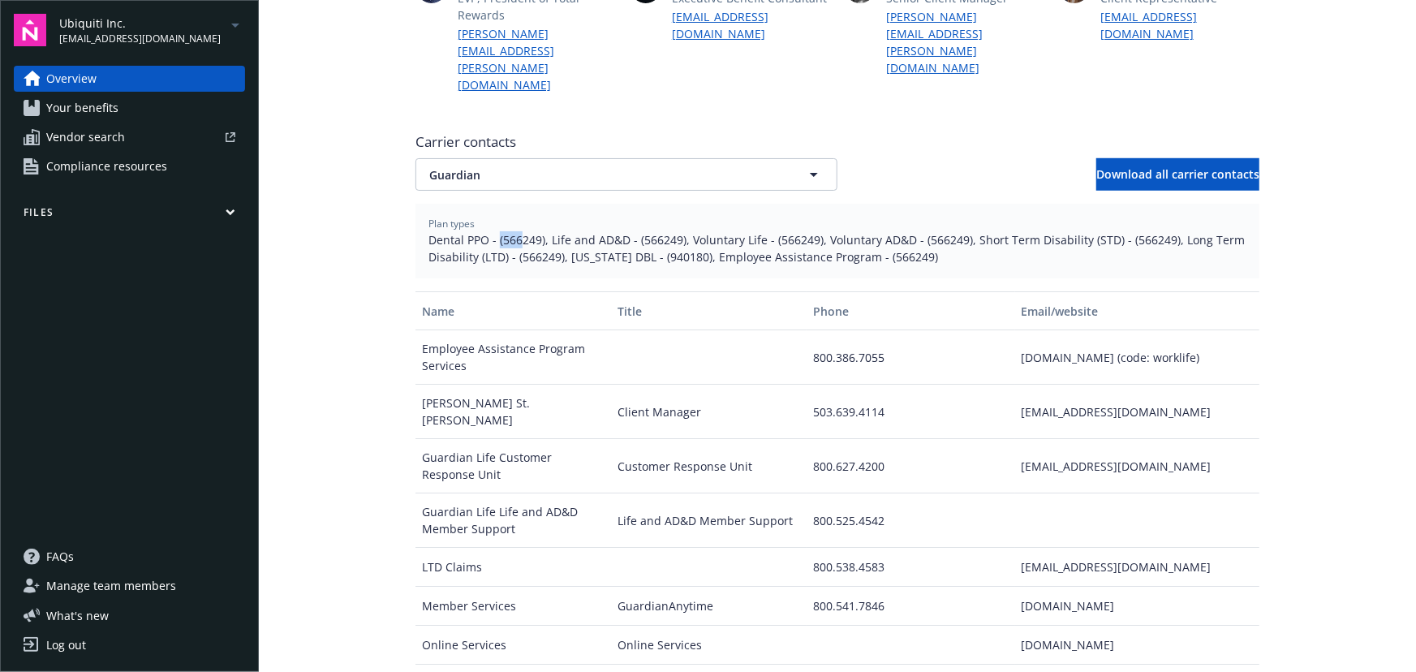
drag, startPoint x: 494, startPoint y: 185, endPoint x: 513, endPoint y: 192, distance: 19.8
click at [513, 231] on span "Dental PPO - (566249), Life and AD&D - (566249), Voluntary Life - (566249), Vol…" at bounding box center [838, 248] width 818 height 34
click at [494, 231] on span "Dental PPO - (566249), Life and AD&D - (566249), Voluntary Life - (566249), Vol…" at bounding box center [838, 248] width 818 height 34
drag, startPoint x: 494, startPoint y: 186, endPoint x: 524, endPoint y: 192, distance: 29.8
click at [524, 231] on span "Dental PPO - (566249), Life and AD&D - (566249), Voluntary Life - (566249), Vol…" at bounding box center [838, 248] width 818 height 34
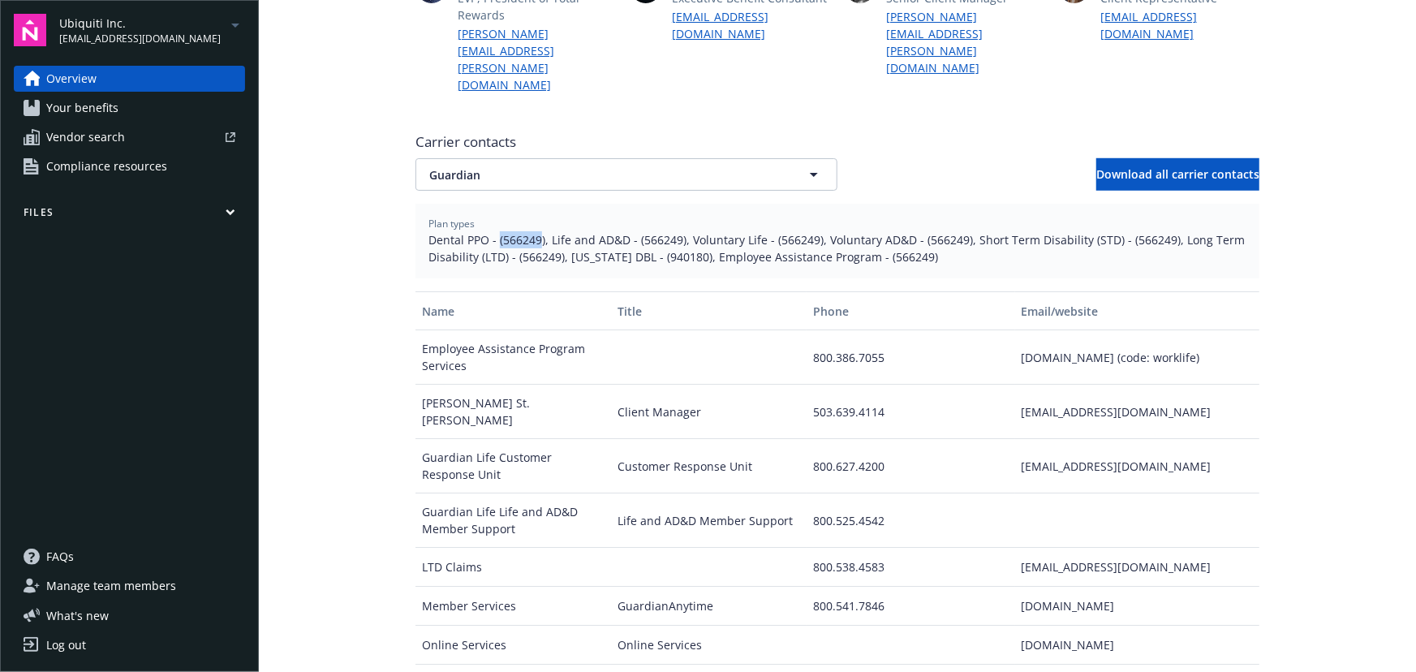
click at [532, 231] on span "Dental PPO - (566249), Life and AD&D - (566249), Voluntary Life - (566249), Vol…" at bounding box center [838, 248] width 818 height 34
drag, startPoint x: 534, startPoint y: 191, endPoint x: 496, endPoint y: 196, distance: 38.5
click at [496, 231] on span "Dental PPO - (566249), Life and AD&D - (566249), Voluntary Life - (566249), Vol…" at bounding box center [838, 248] width 818 height 34
copy span "566249"
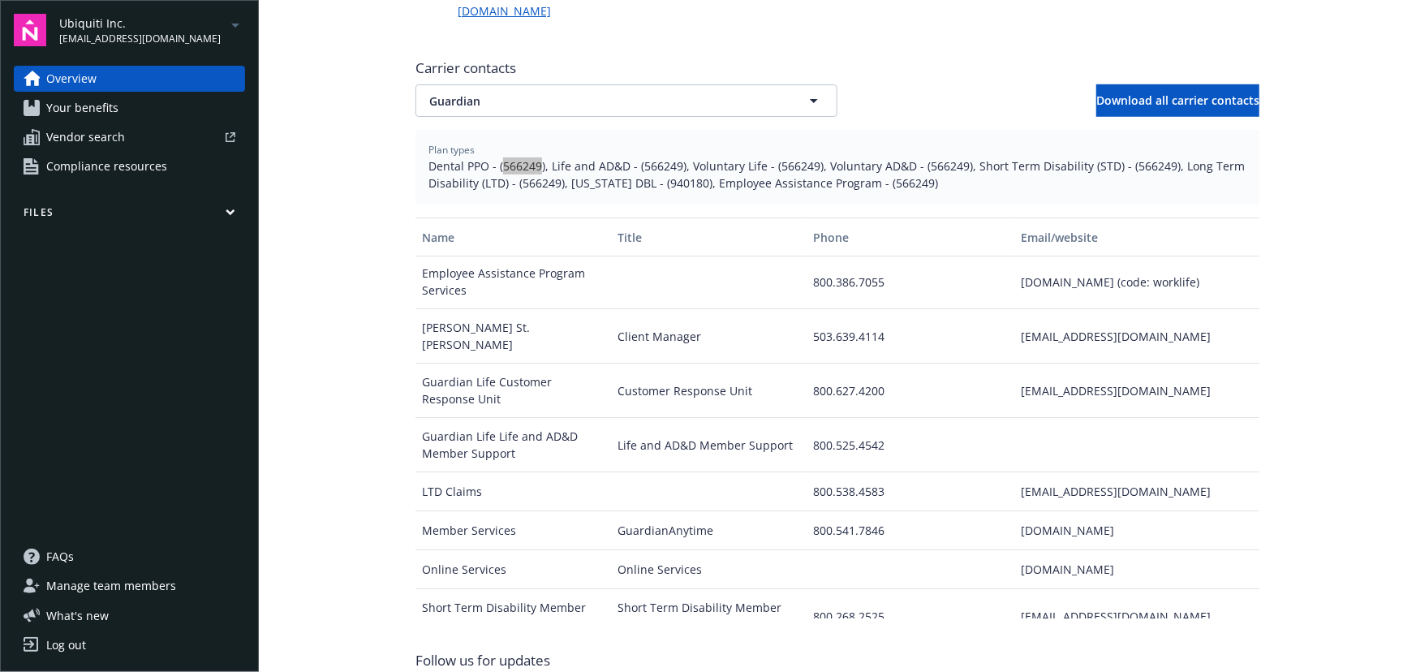
scroll to position [0, 0]
drag, startPoint x: 985, startPoint y: 278, endPoint x: 1153, endPoint y: 287, distance: 167.5
click at [1163, 311] on div "[PERSON_NAME] St. [PERSON_NAME] Client Manager 503.639.4114 [EMAIL_ADDRESS][DOM…" at bounding box center [838, 338] width 844 height 54
click at [508, 93] on span "Guardian" at bounding box center [598, 101] width 338 height 17
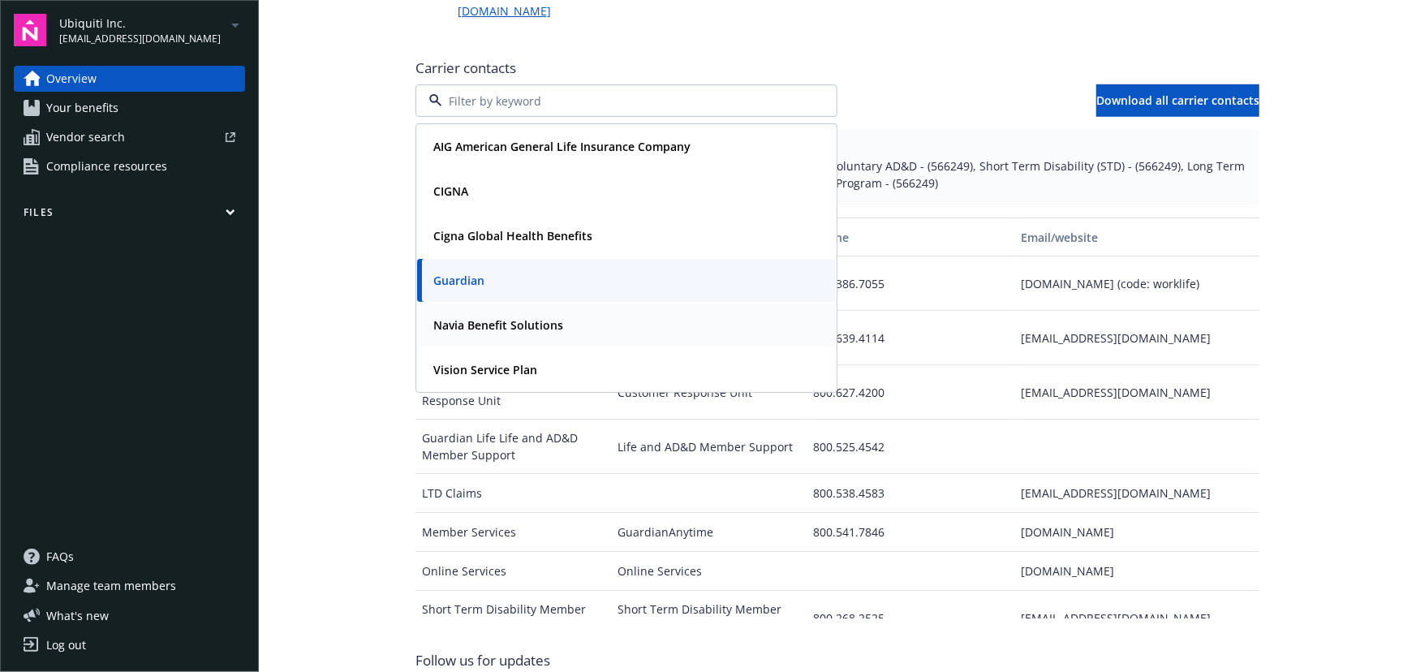
drag, startPoint x: 517, startPoint y: 277, endPoint x: 507, endPoint y: 275, distance: 9.9
click at [516, 317] on strong "Navia Benefit Solutions" at bounding box center [498, 324] width 130 height 15
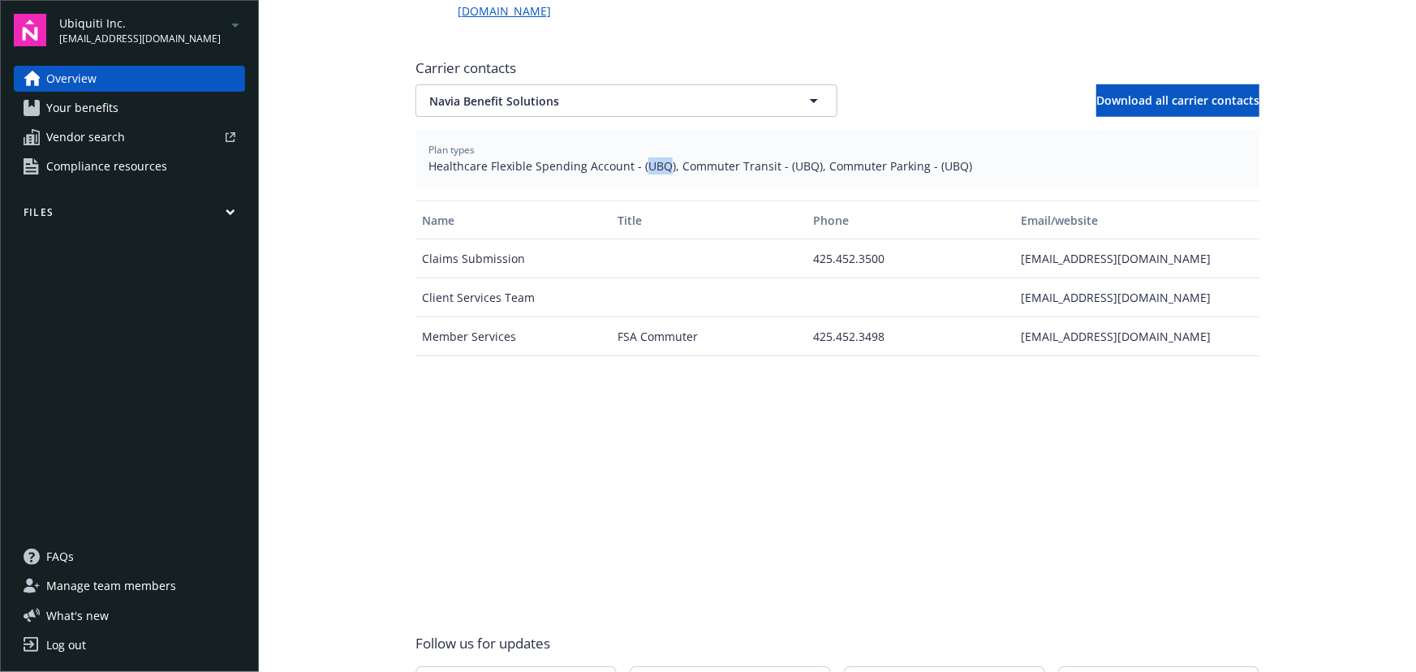
drag, startPoint x: 636, startPoint y: 115, endPoint x: 658, endPoint y: 118, distance: 22.1
click at [658, 157] on span "Healthcare Flexible Spending Account - (UBQ), Commuter Transit - (UBQ), Commute…" at bounding box center [838, 165] width 818 height 17
copy span "UBQ"
click at [618, 84] on button "Navia Benefit Solutions" at bounding box center [627, 100] width 422 height 32
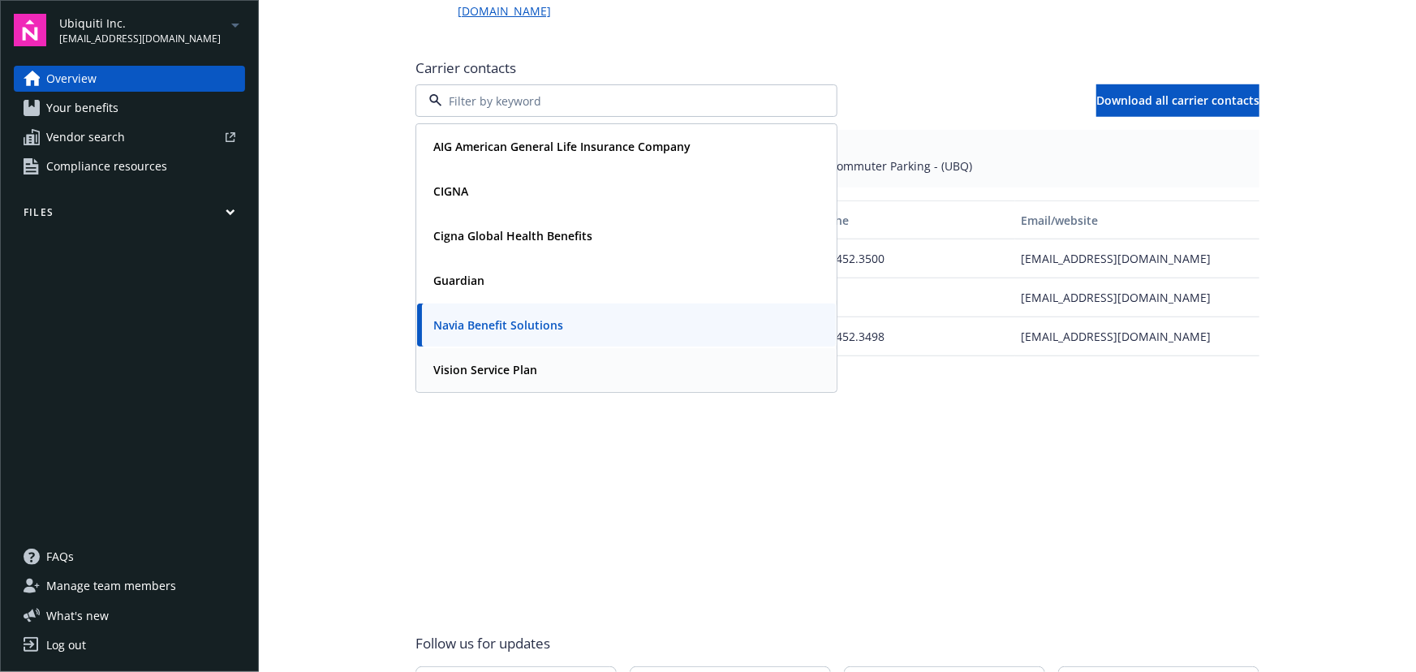
drag, startPoint x: 469, startPoint y: 318, endPoint x: 446, endPoint y: 318, distance: 23.5
click at [468, 362] on strong "Vision Service Plan" at bounding box center [485, 369] width 104 height 15
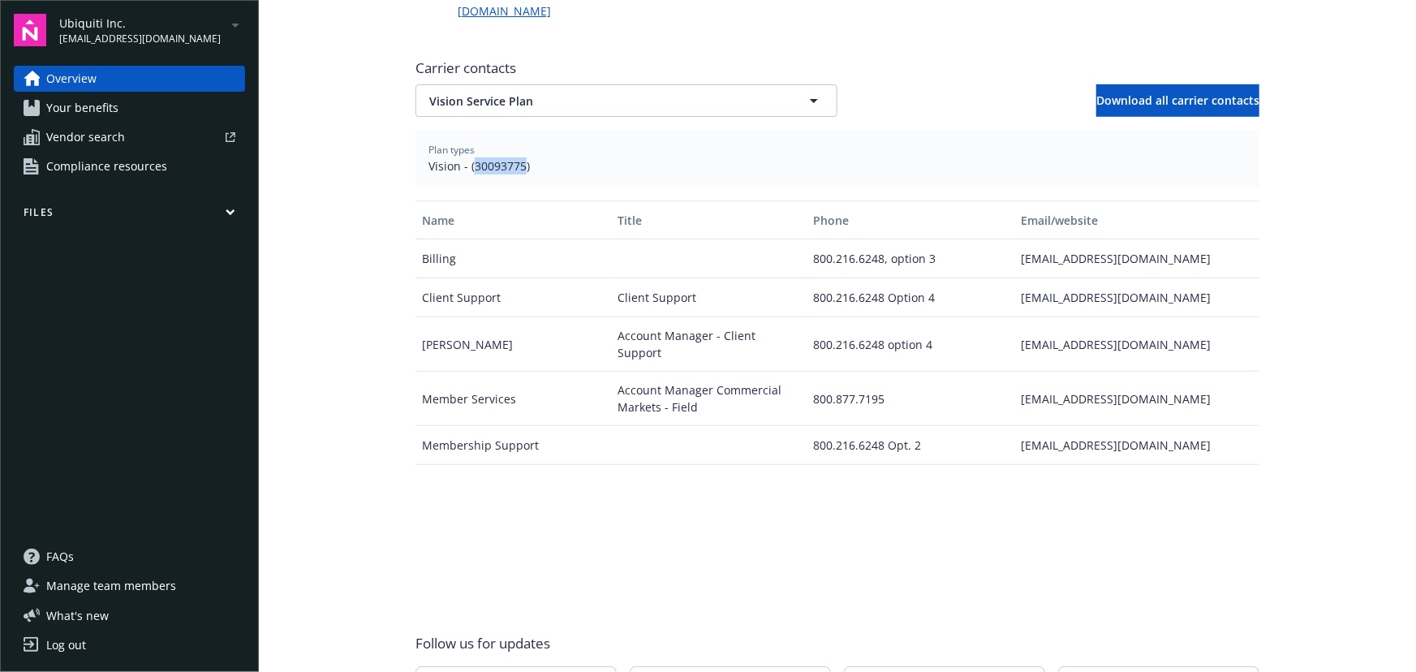
drag, startPoint x: 467, startPoint y: 114, endPoint x: 518, endPoint y: 125, distance: 52.4
click at [518, 130] on div "Plan types Vision - (30093775)" at bounding box center [838, 159] width 844 height 58
copy span "30093775"
